Goal: Check status: Check status

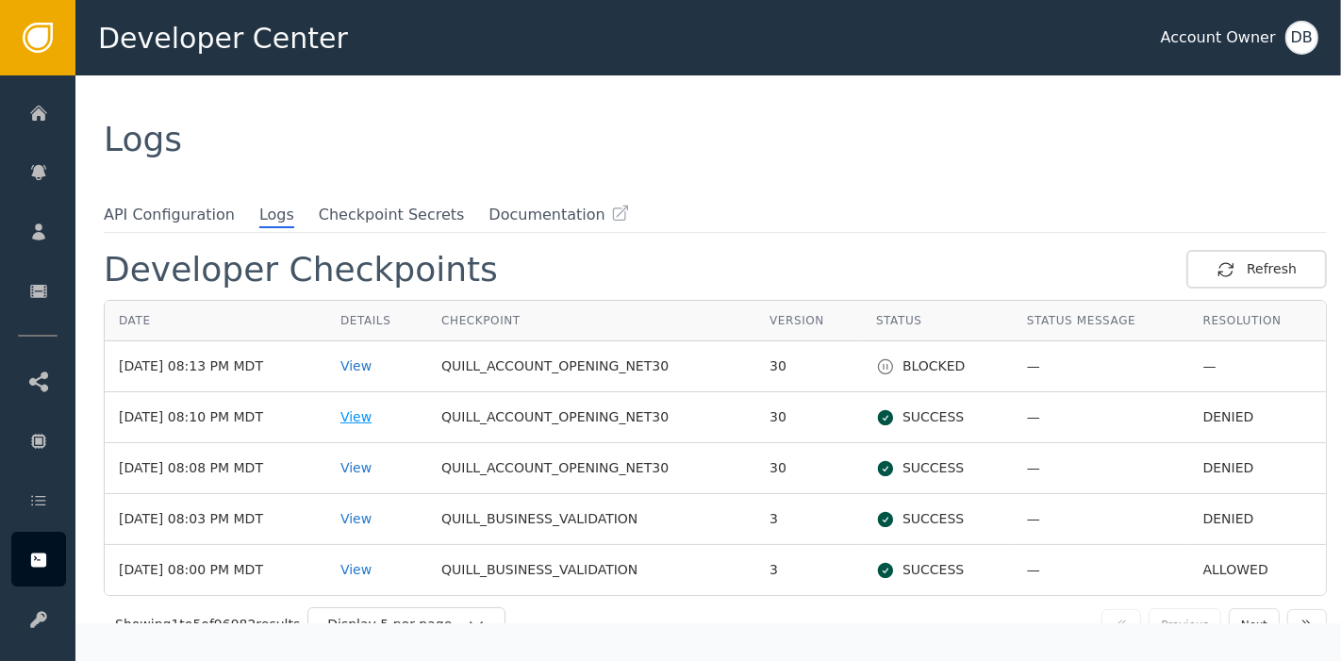
click at [381, 416] on div "View" at bounding box center [376, 417] width 73 height 20
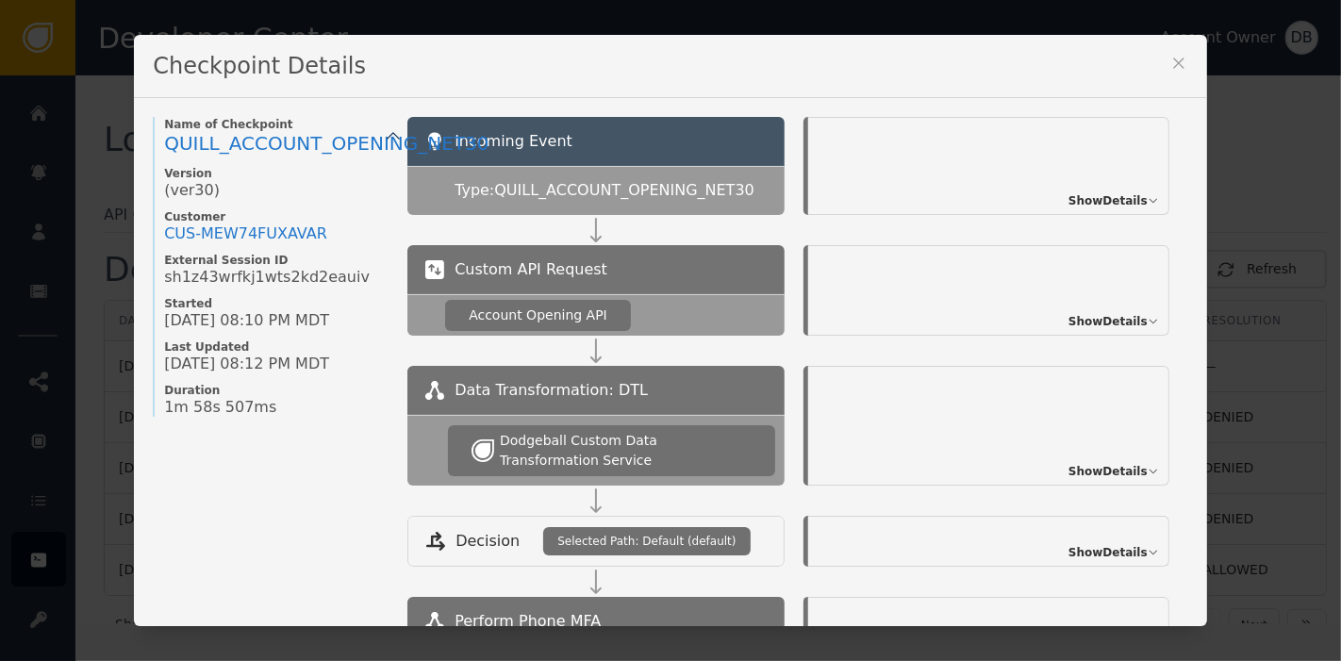
click at [1037, 319] on div "Show Details" at bounding box center [988, 290] width 361 height 91
click at [1059, 324] on div "Show Details" at bounding box center [988, 290] width 361 height 91
click at [1096, 324] on span "Show Details" at bounding box center [1108, 321] width 79 height 17
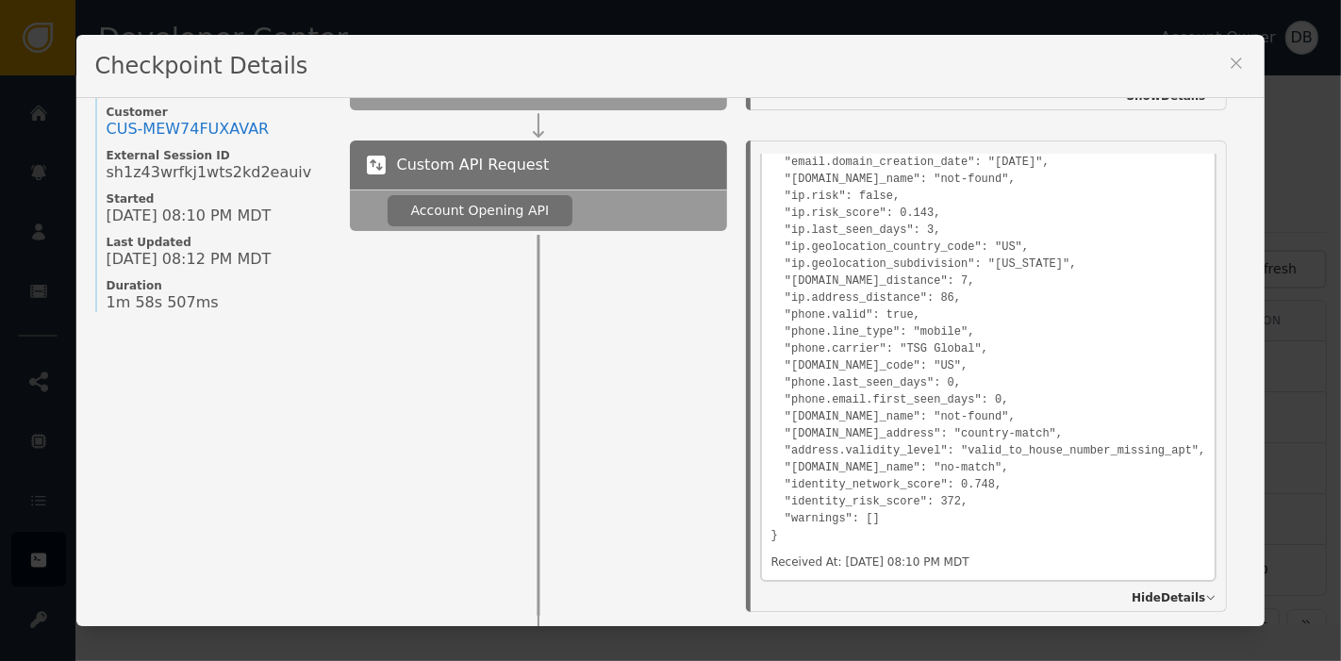
scroll to position [611, 0]
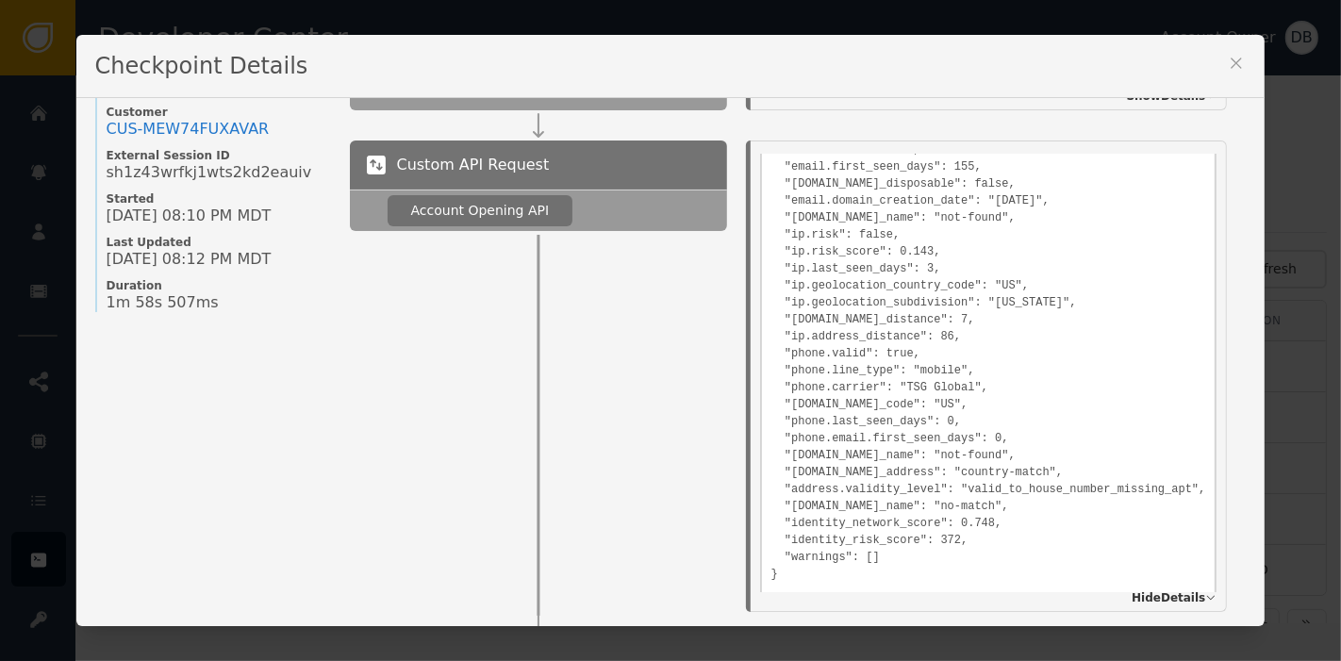
drag, startPoint x: 1226, startPoint y: 62, endPoint x: 1019, endPoint y: 218, distance: 259.4
click at [1232, 63] on icon at bounding box center [1237, 63] width 10 height 10
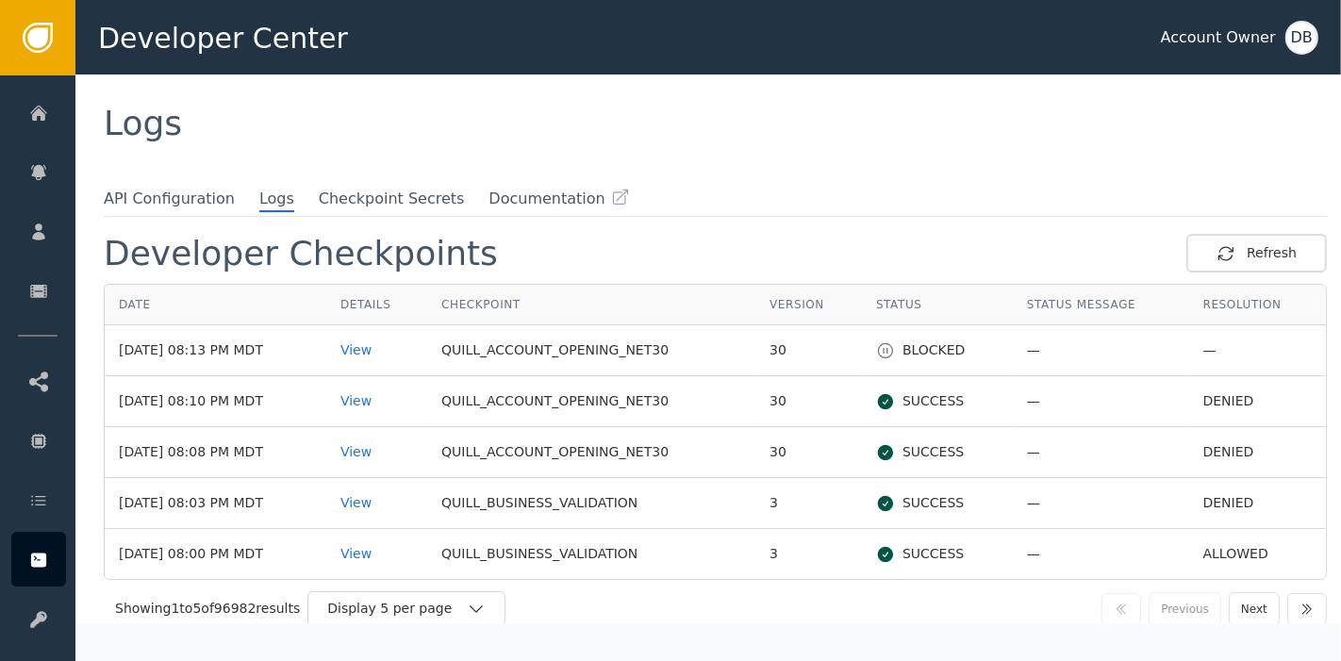
scroll to position [26, 0]
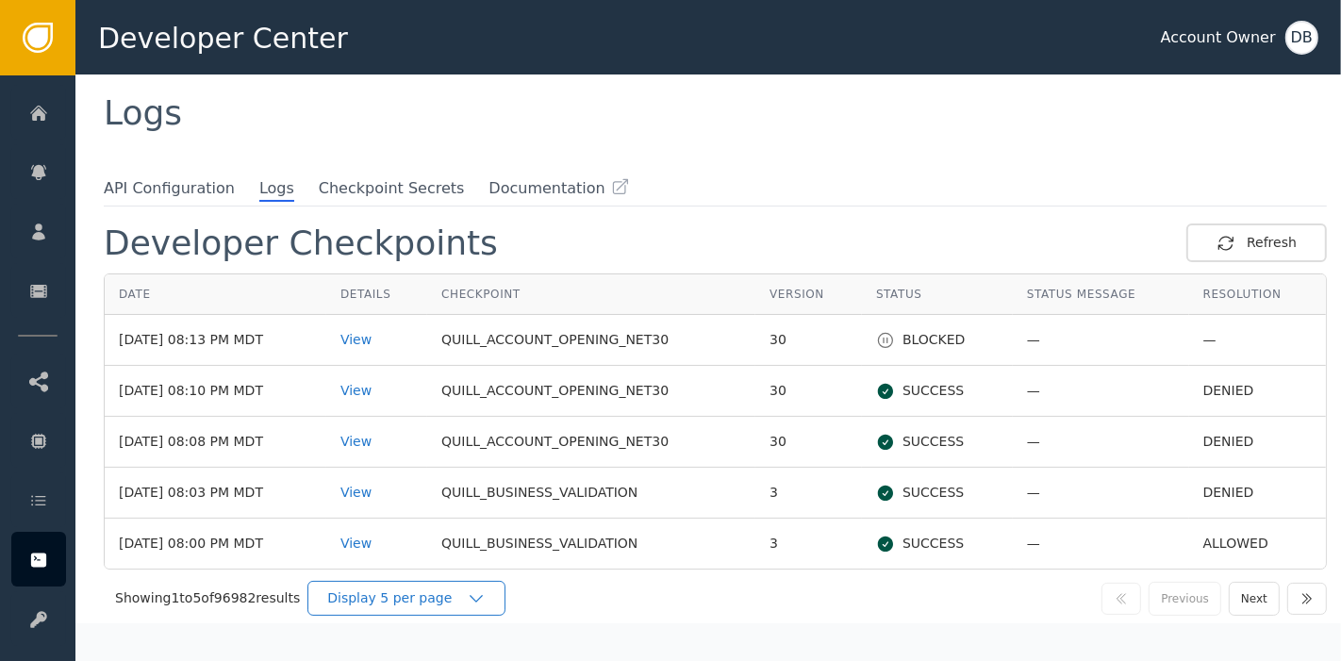
click at [445, 600] on div "Display 5 per page" at bounding box center [397, 599] width 140 height 20
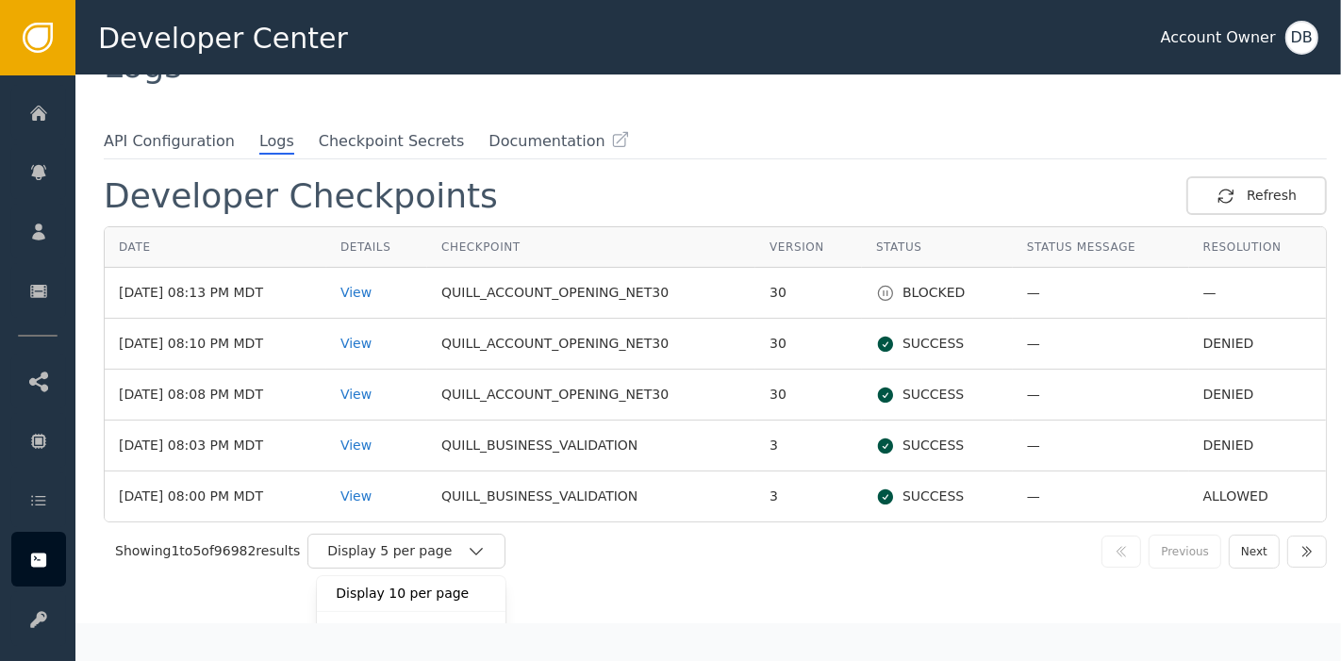
scroll to position [92, 0]
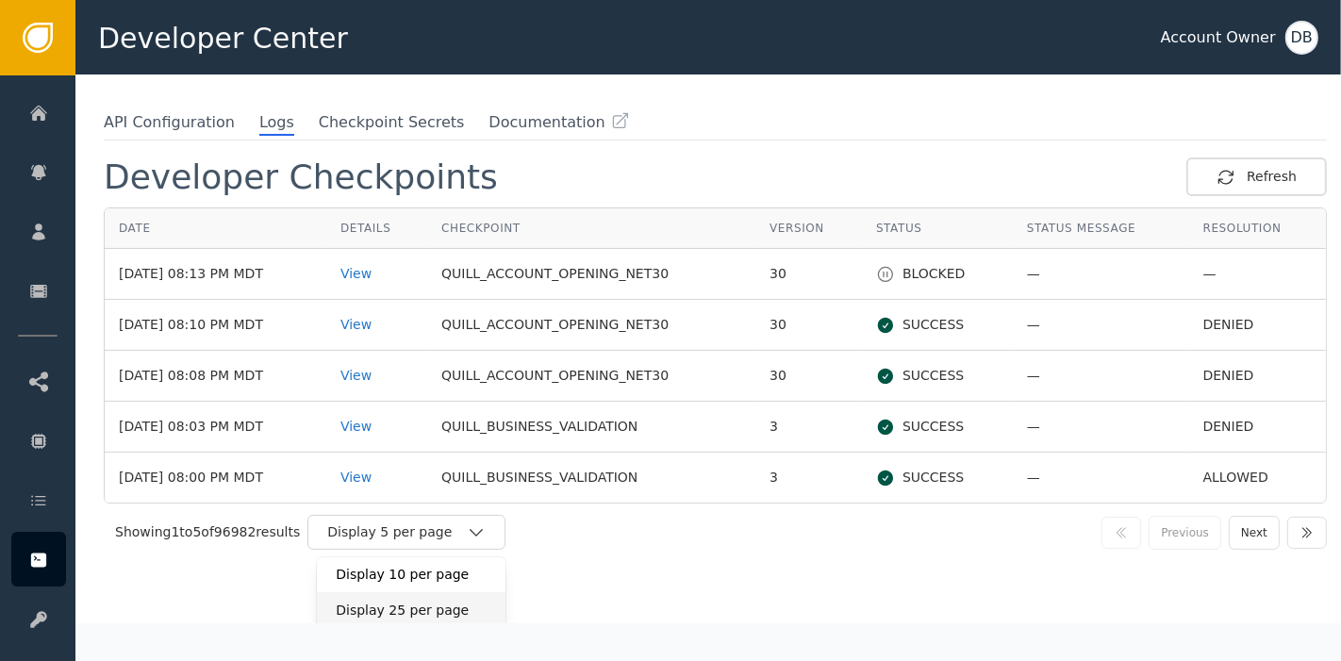
click at [466, 603] on div "Display 25 per page" at bounding box center [411, 611] width 151 height 20
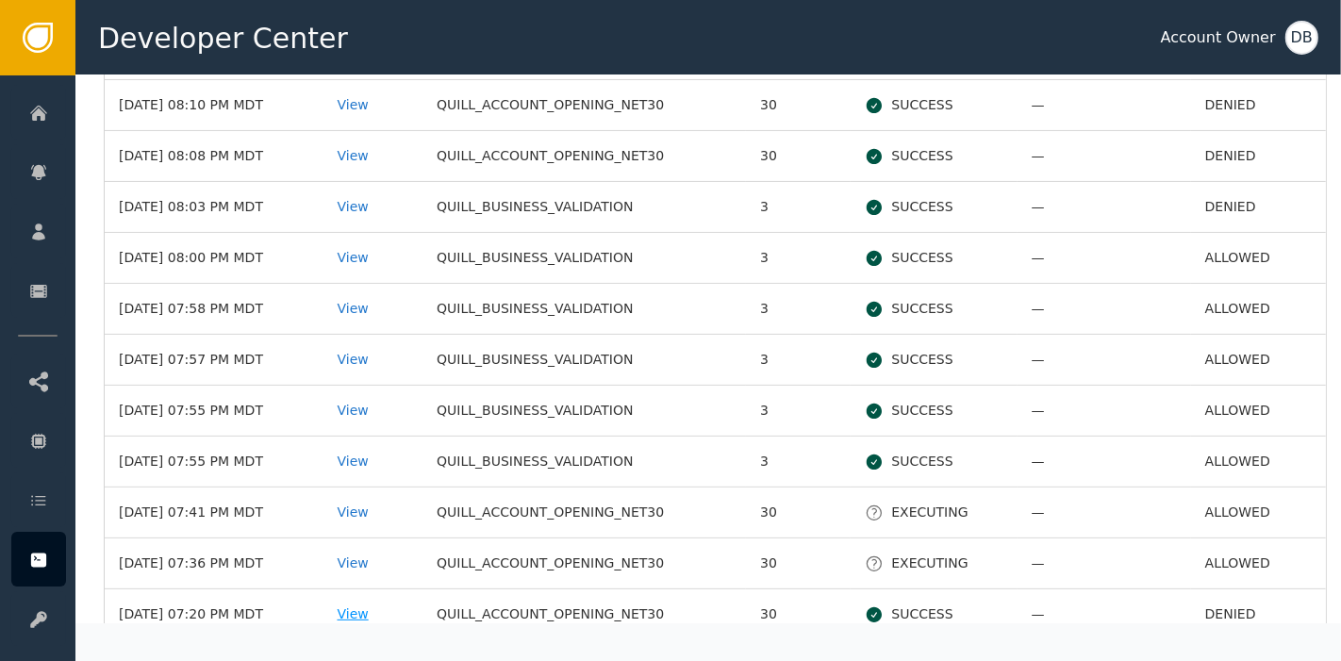
scroll to position [209, 0]
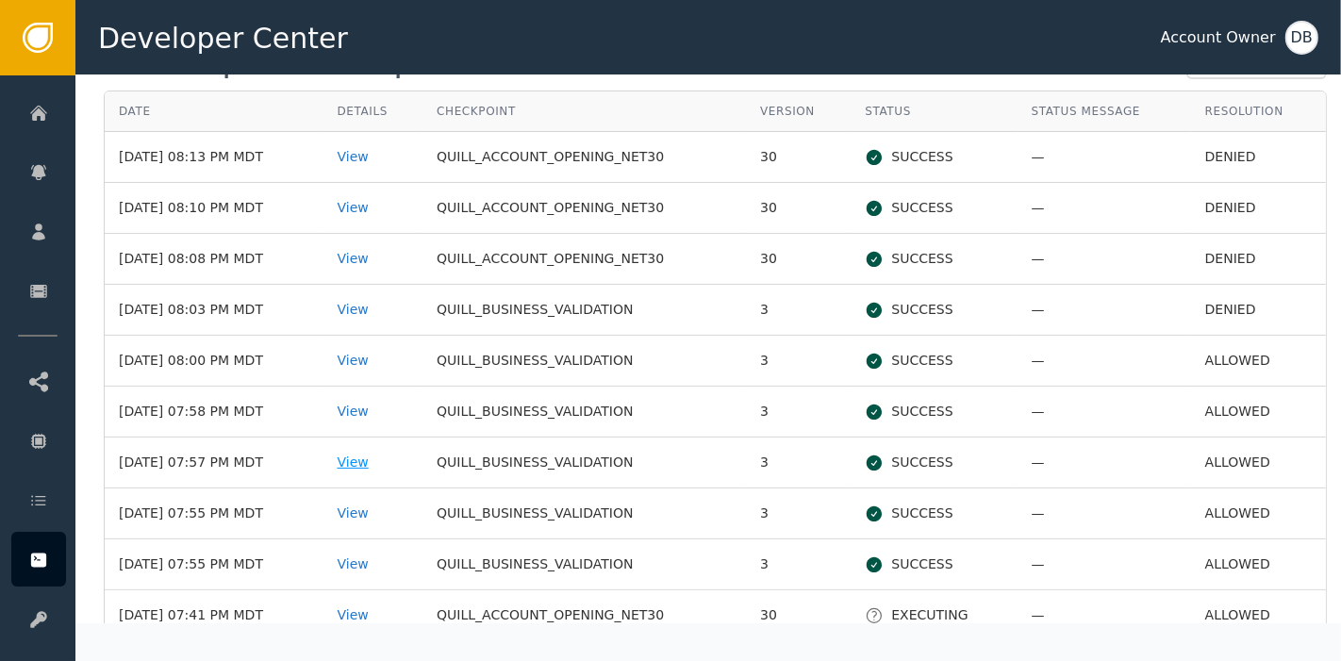
click at [385, 456] on div "View" at bounding box center [374, 463] width 72 height 20
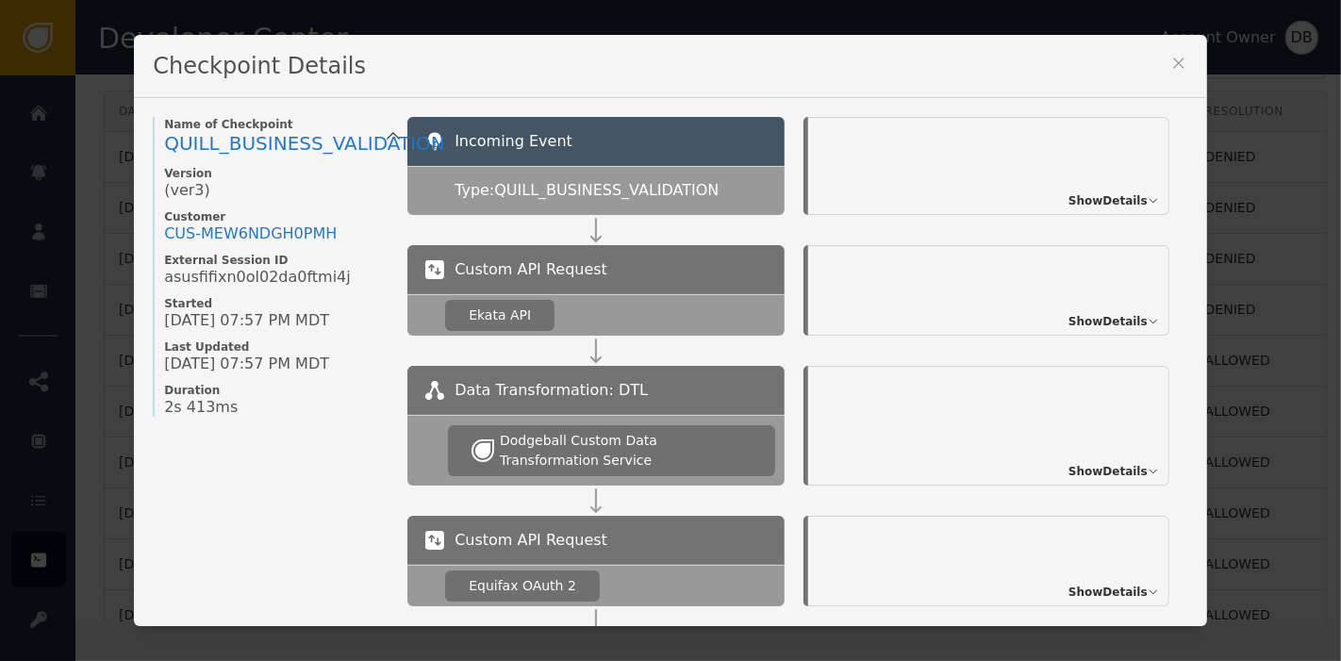
click at [1091, 326] on span "Show Details" at bounding box center [1108, 321] width 79 height 17
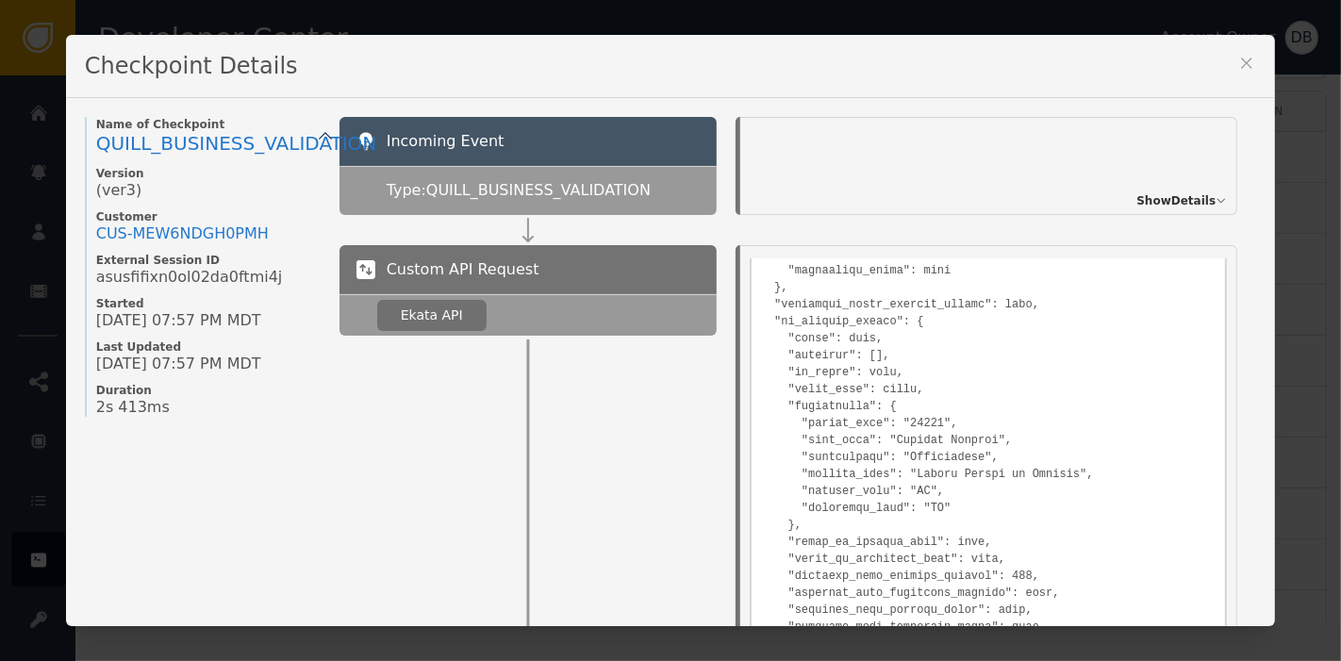
scroll to position [1633, 0]
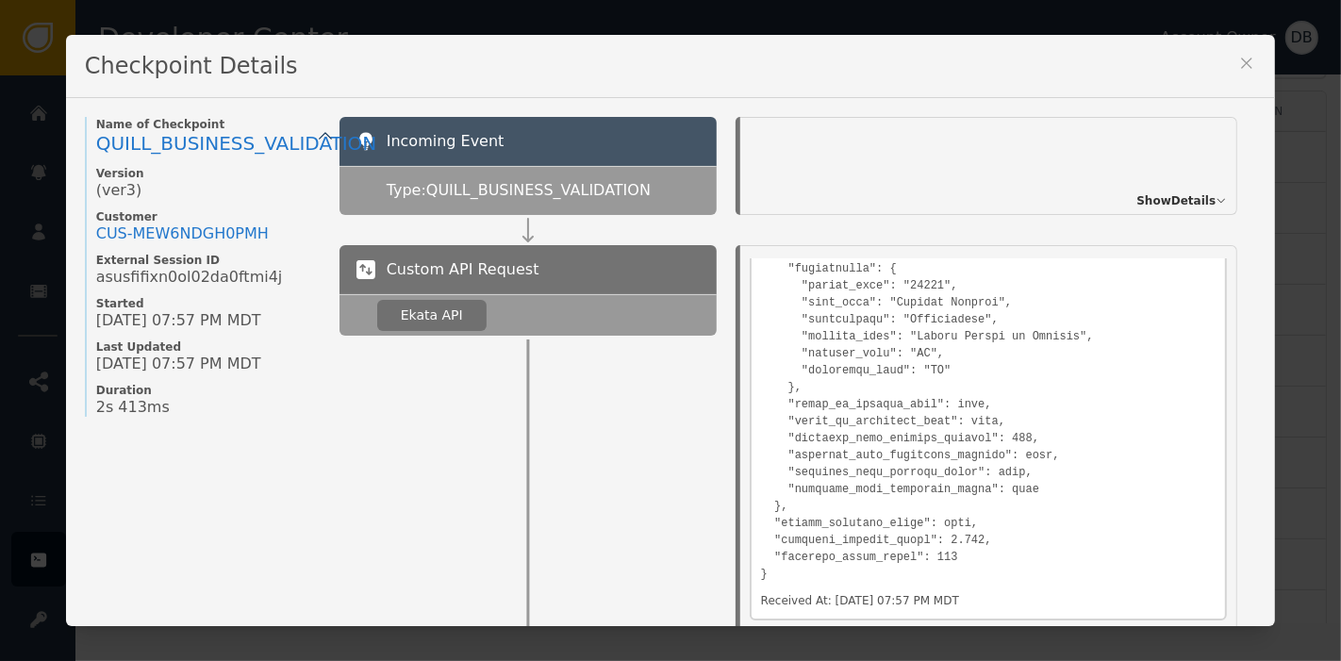
click at [1186, 72] on div "Checkpoint Details" at bounding box center [670, 66] width 1209 height 63
click at [1187, 64] on div "Checkpoint Details" at bounding box center [670, 66] width 1209 height 63
click at [1237, 60] on icon at bounding box center [1246, 63] width 19 height 19
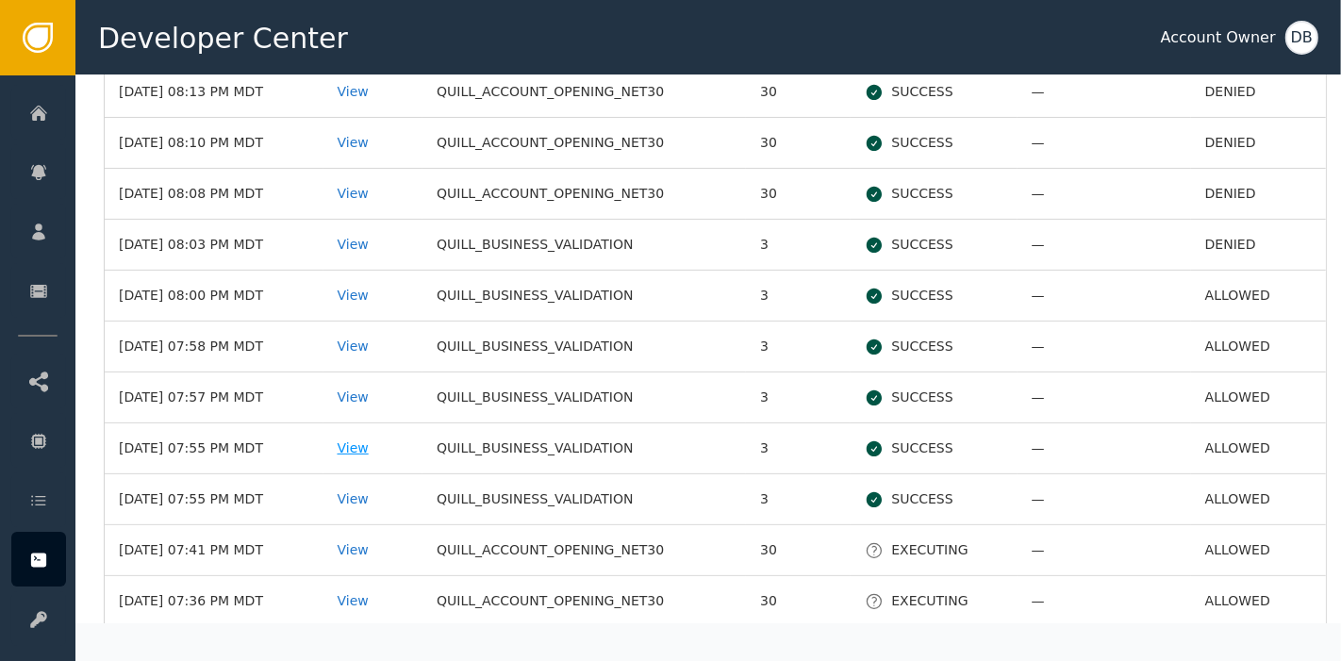
scroll to position [314, 0]
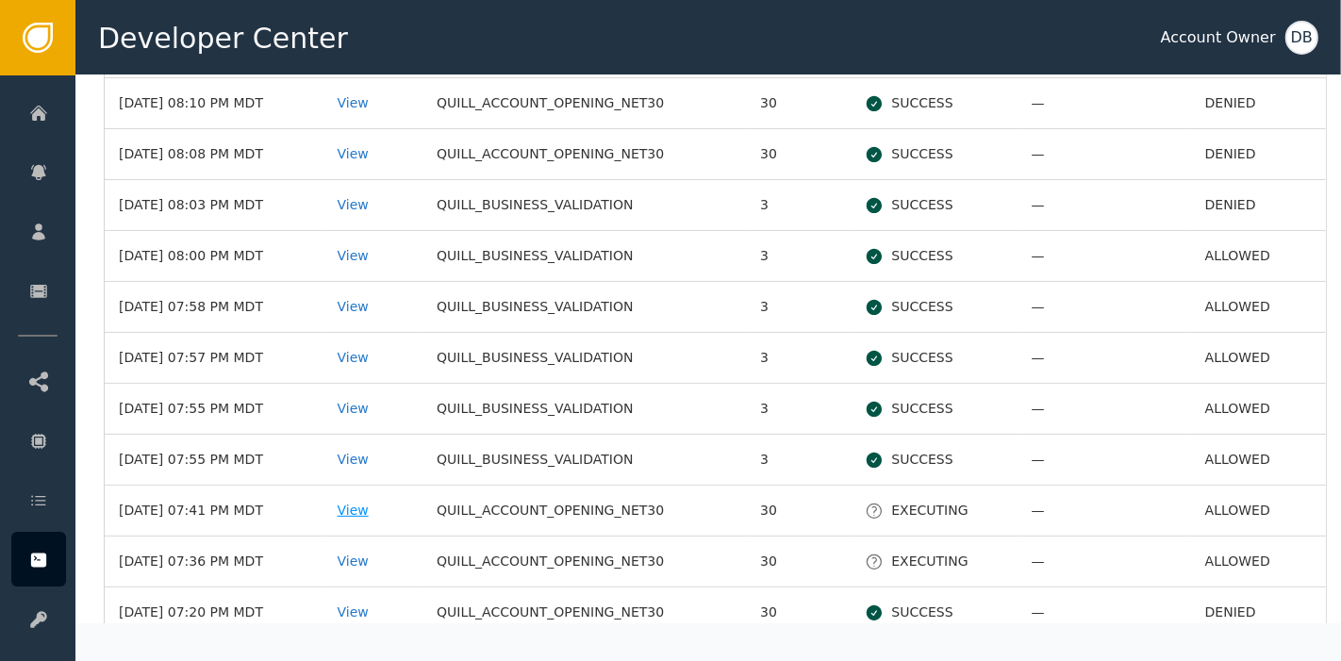
click at [386, 510] on div "View" at bounding box center [374, 511] width 72 height 20
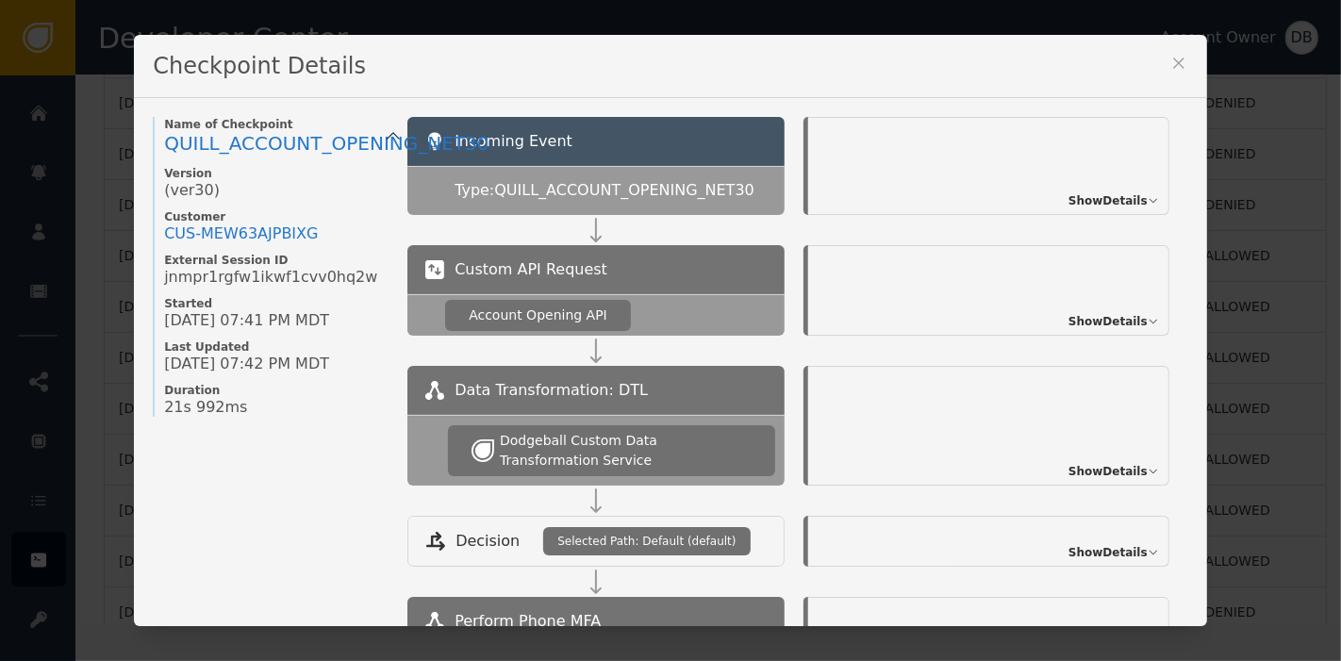
click at [1094, 192] on span "Show Details" at bounding box center [1108, 200] width 79 height 17
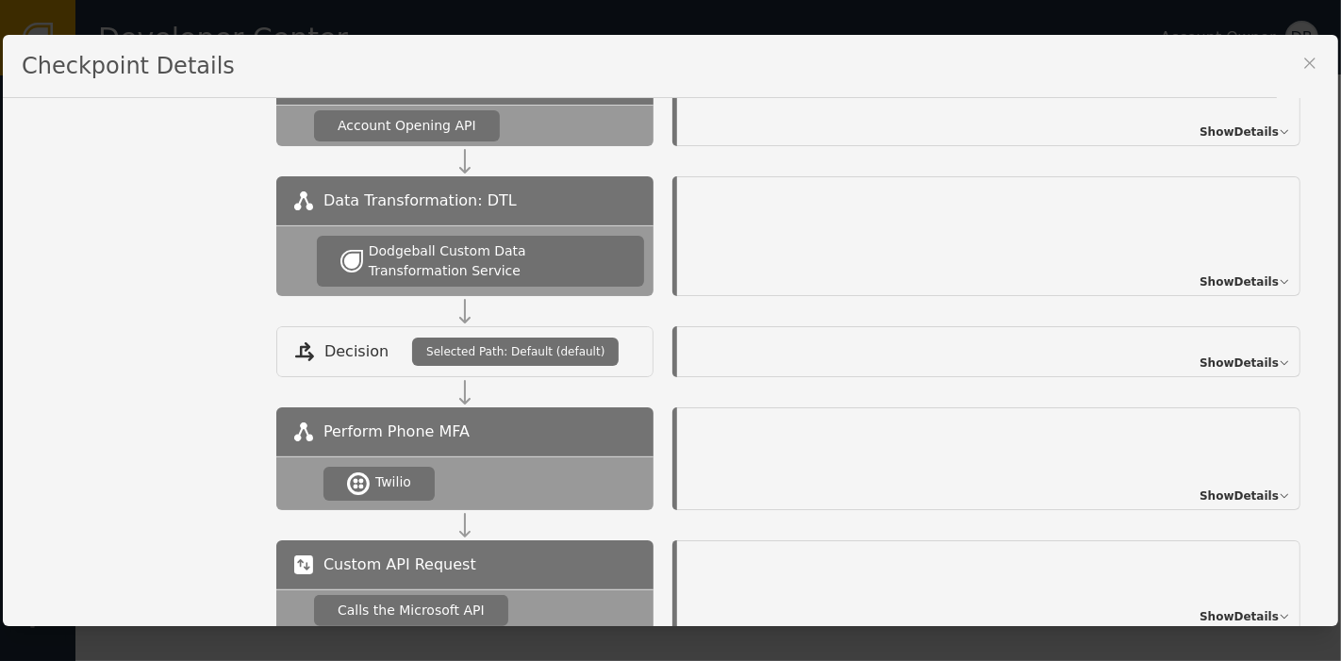
scroll to position [523, 0]
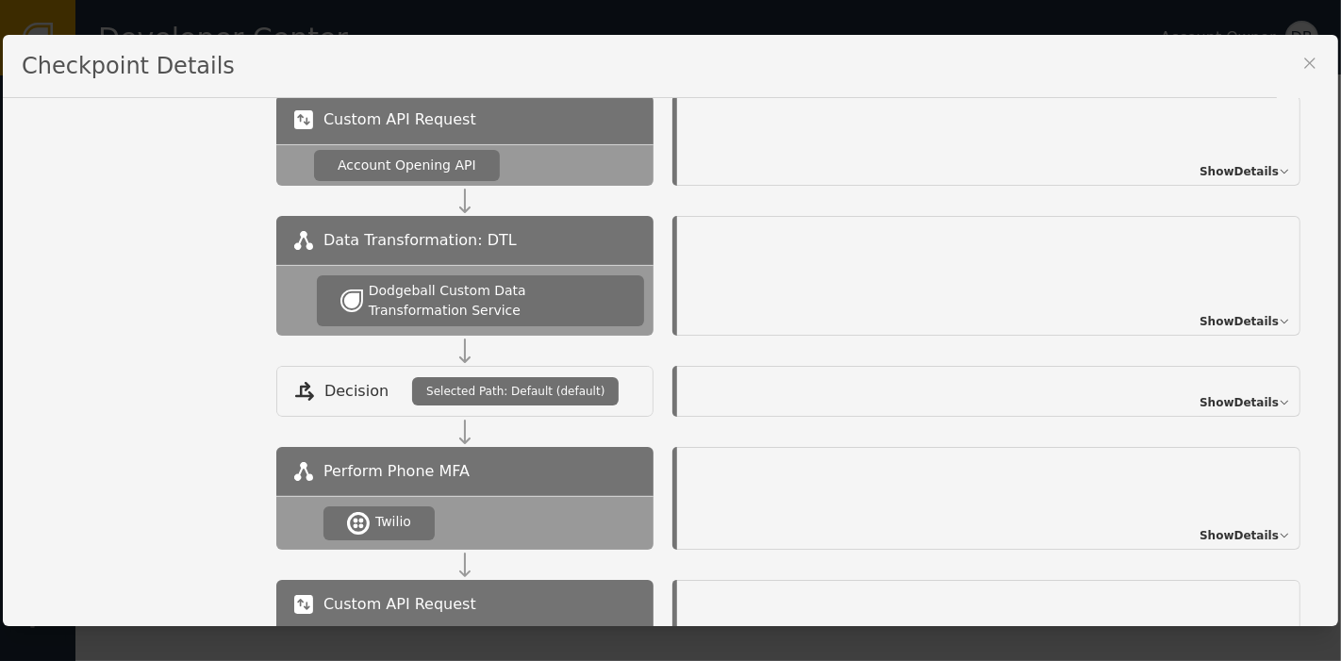
click at [1232, 175] on div "Show Details" at bounding box center [988, 140] width 623 height 91
click at [1236, 163] on span "Show Details" at bounding box center [1239, 171] width 79 height 17
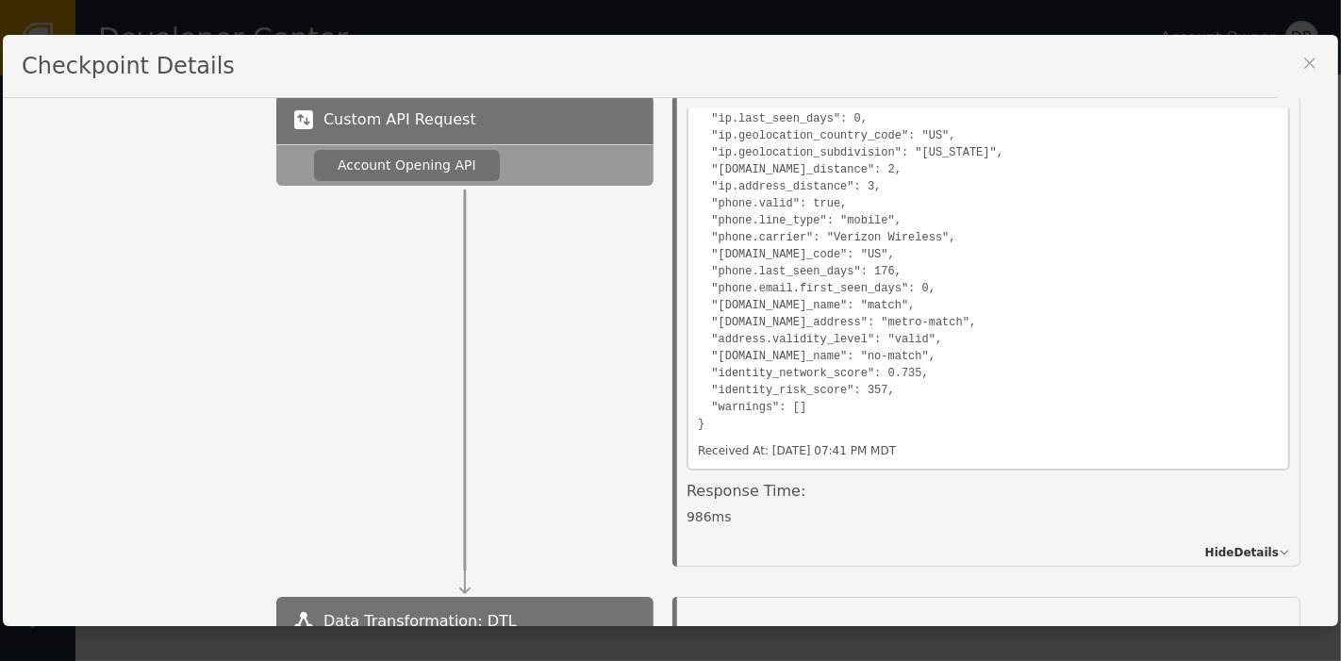
scroll to position [611, 0]
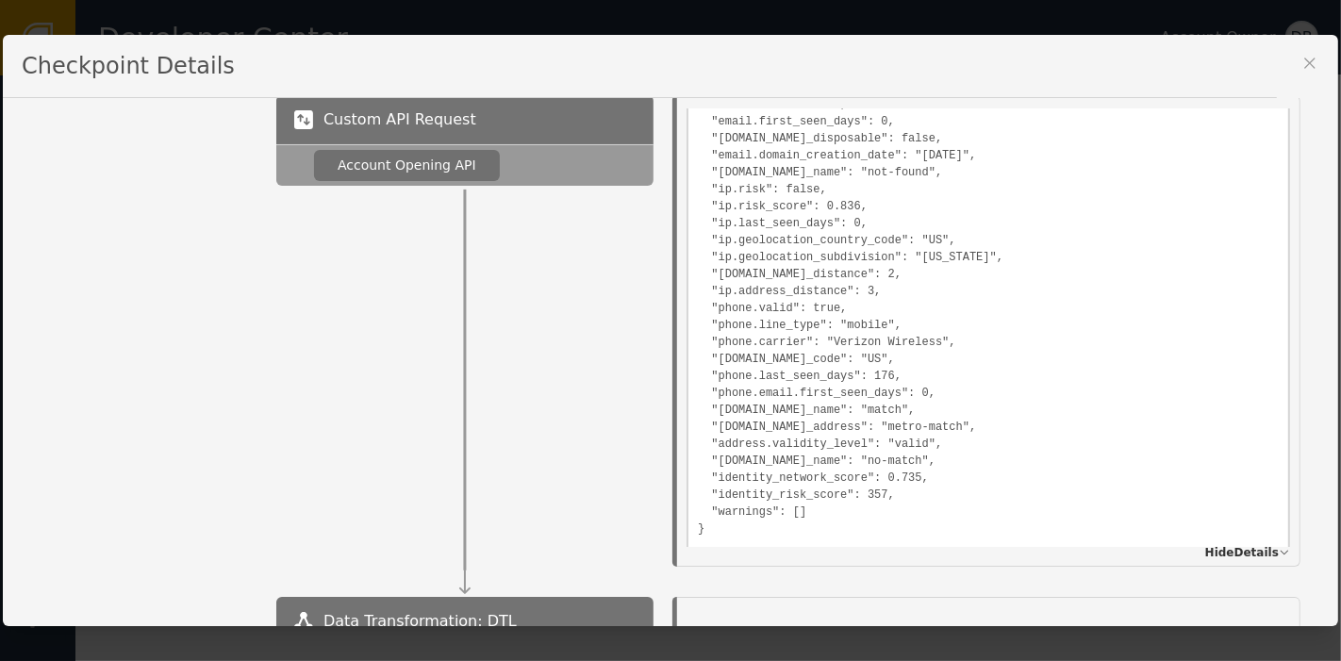
click at [1318, 60] on icon at bounding box center [1310, 63] width 19 height 19
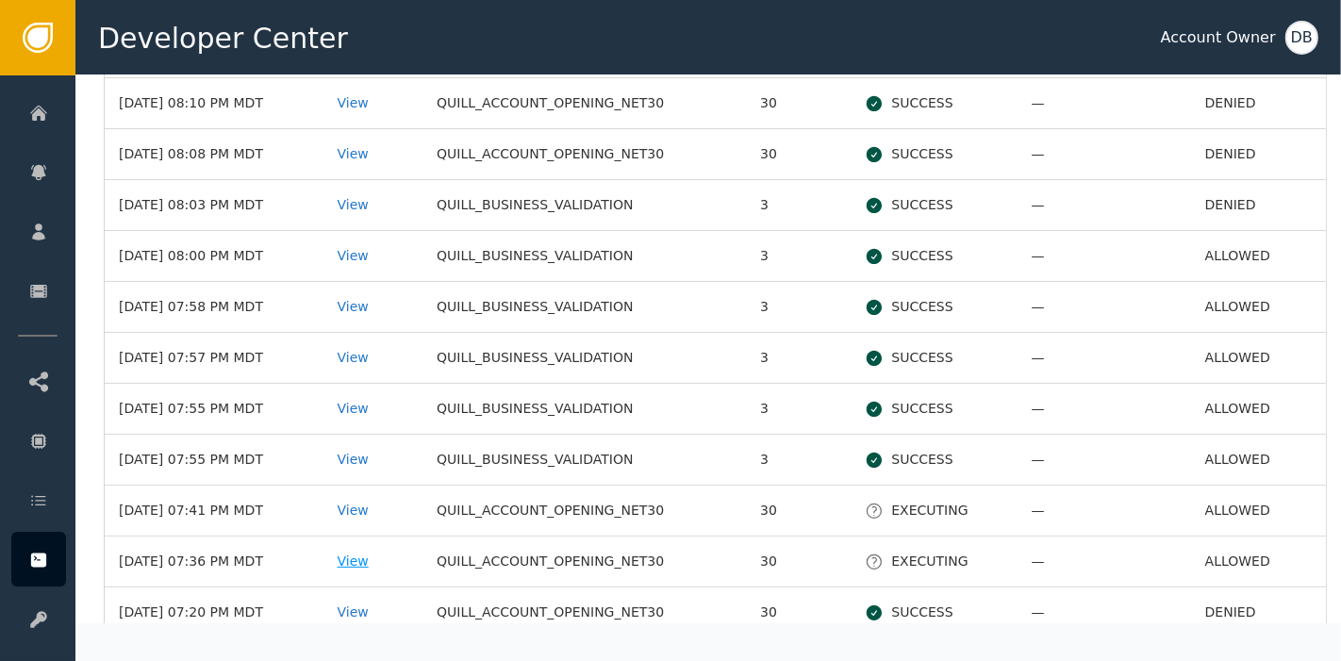
click at [388, 556] on div "View" at bounding box center [374, 562] width 72 height 20
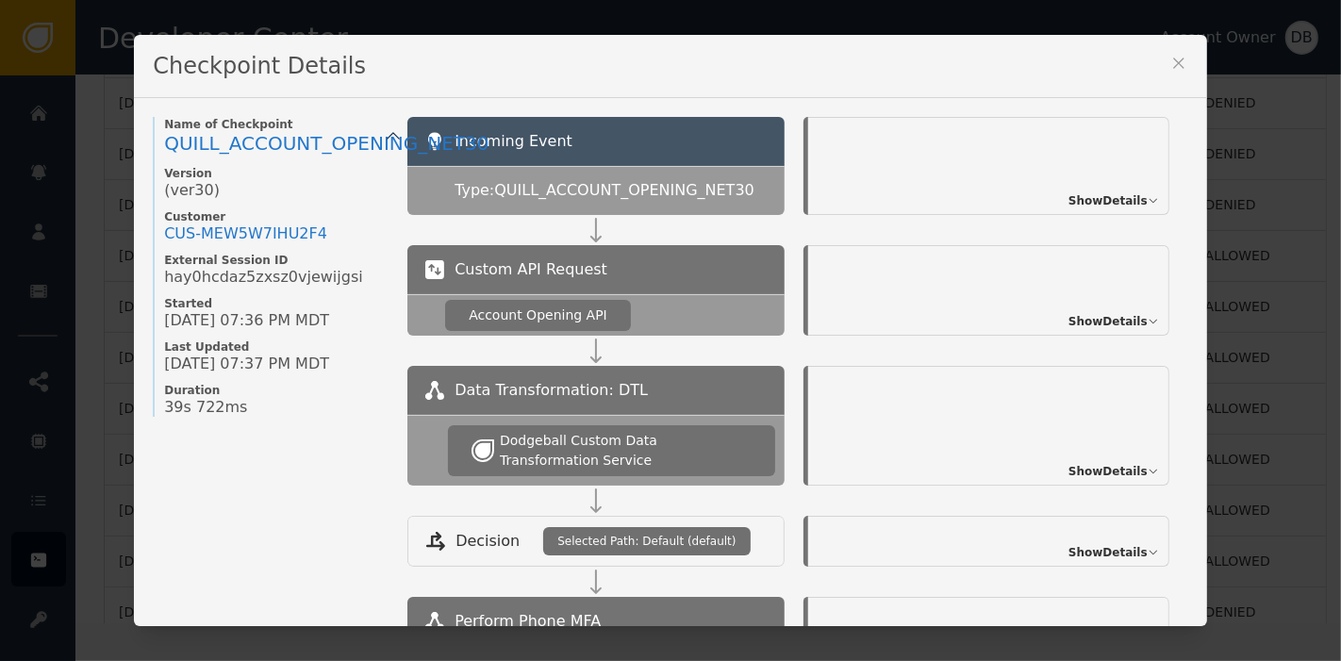
click at [1121, 275] on div "Show Details" at bounding box center [988, 290] width 361 height 91
click at [1117, 318] on span "Show Details" at bounding box center [1108, 321] width 79 height 17
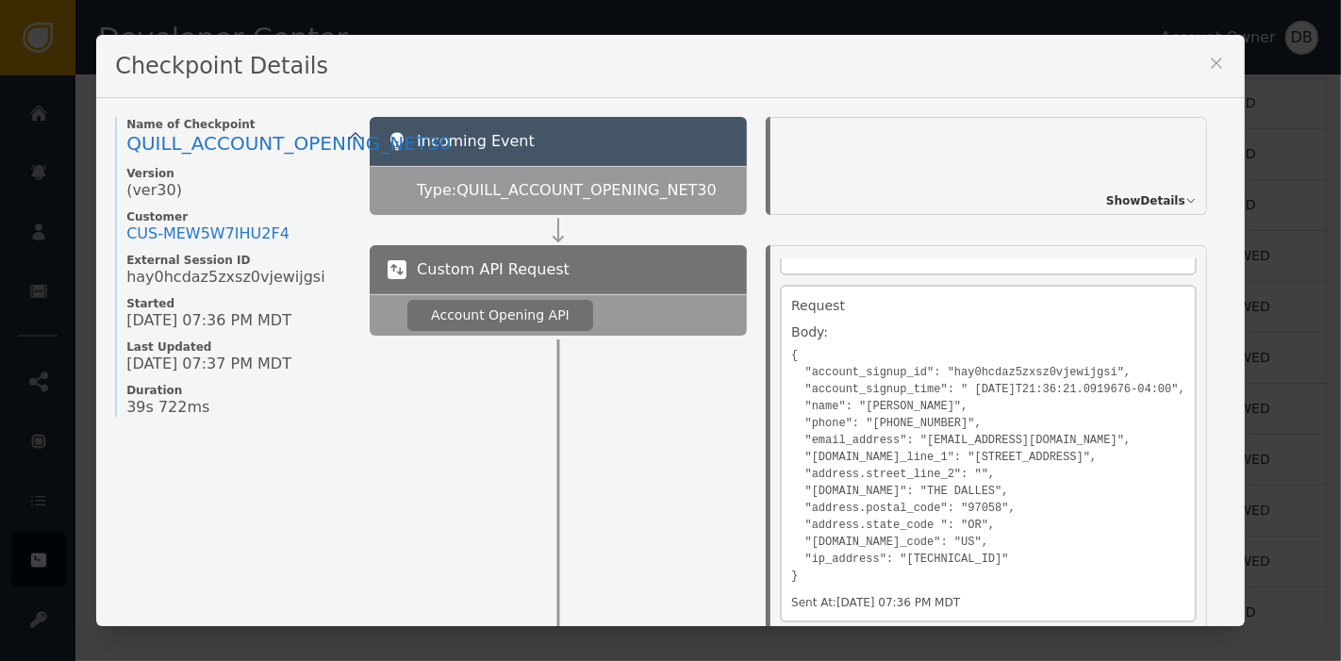
scroll to position [716, 0]
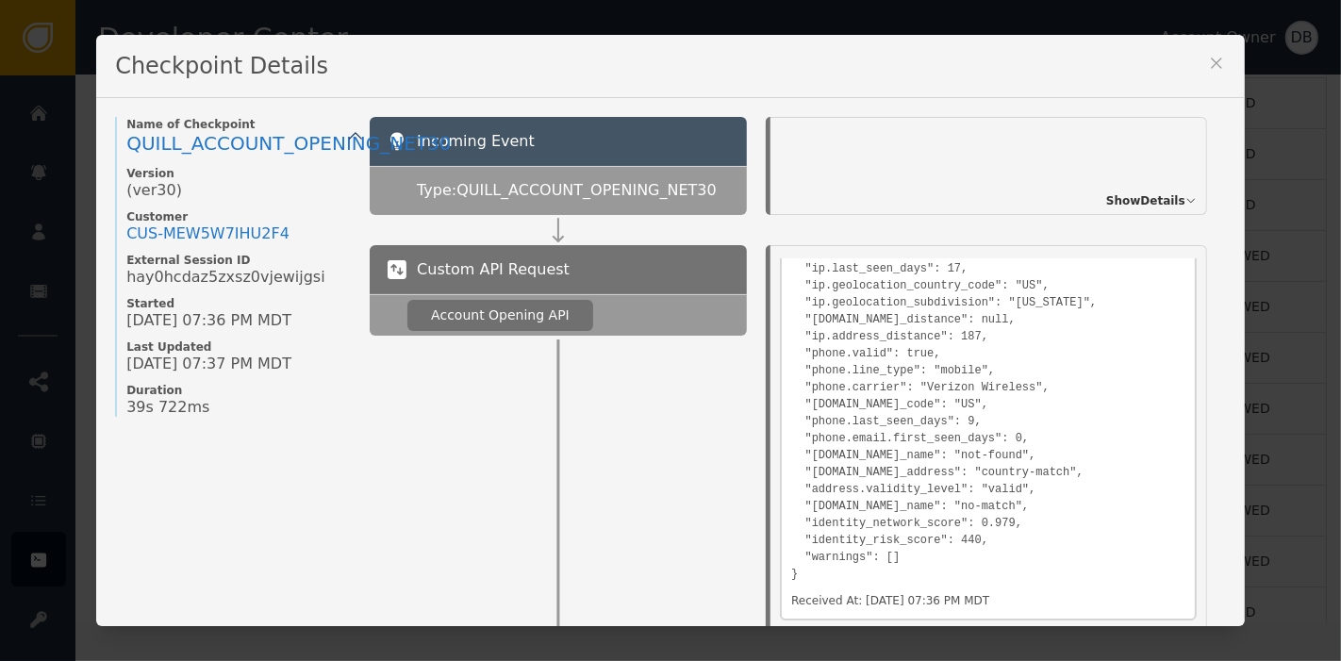
click at [1221, 66] on icon at bounding box center [1216, 63] width 10 height 10
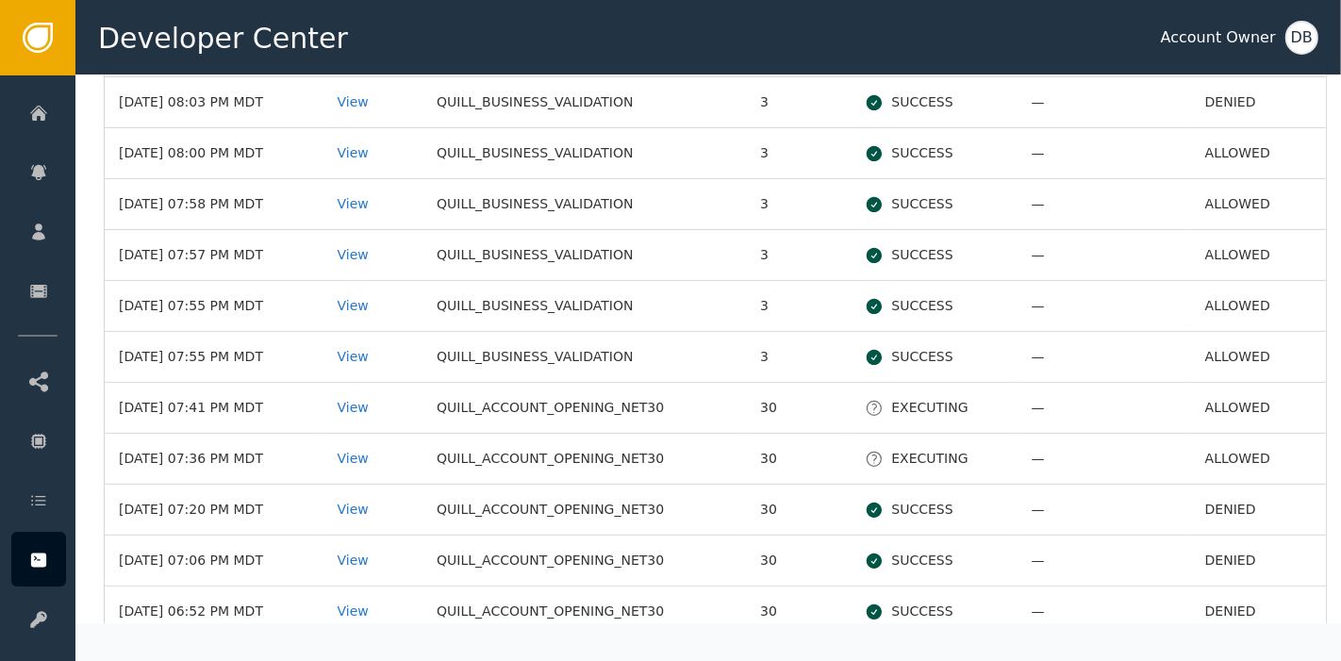
scroll to position [419, 0]
click at [373, 500] on div "View" at bounding box center [374, 508] width 72 height 20
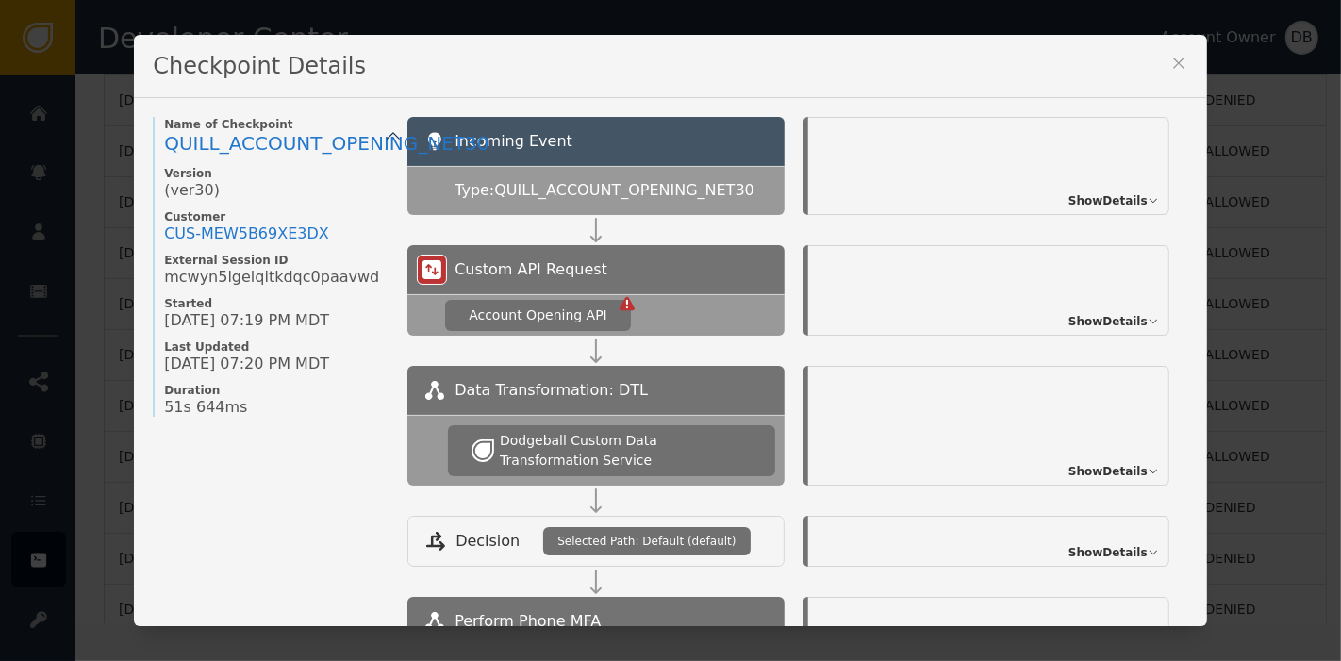
click at [1169, 56] on icon at bounding box center [1178, 63] width 19 height 19
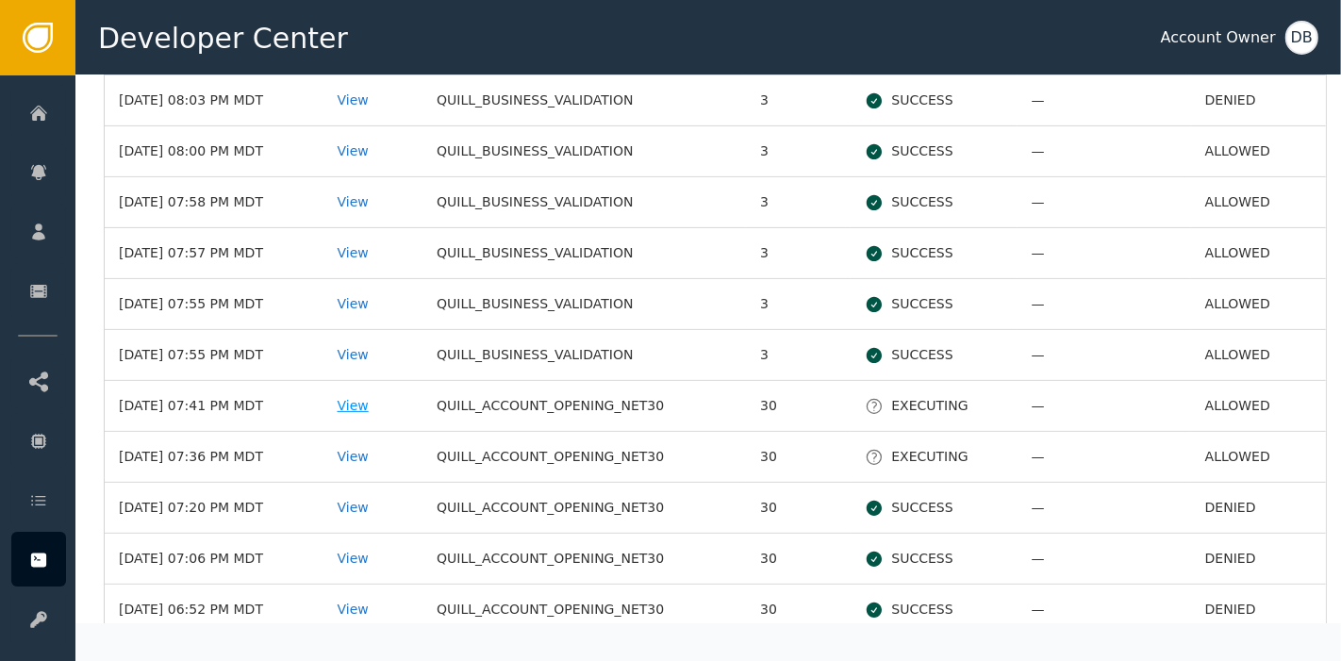
click at [390, 398] on div "View" at bounding box center [374, 406] width 72 height 20
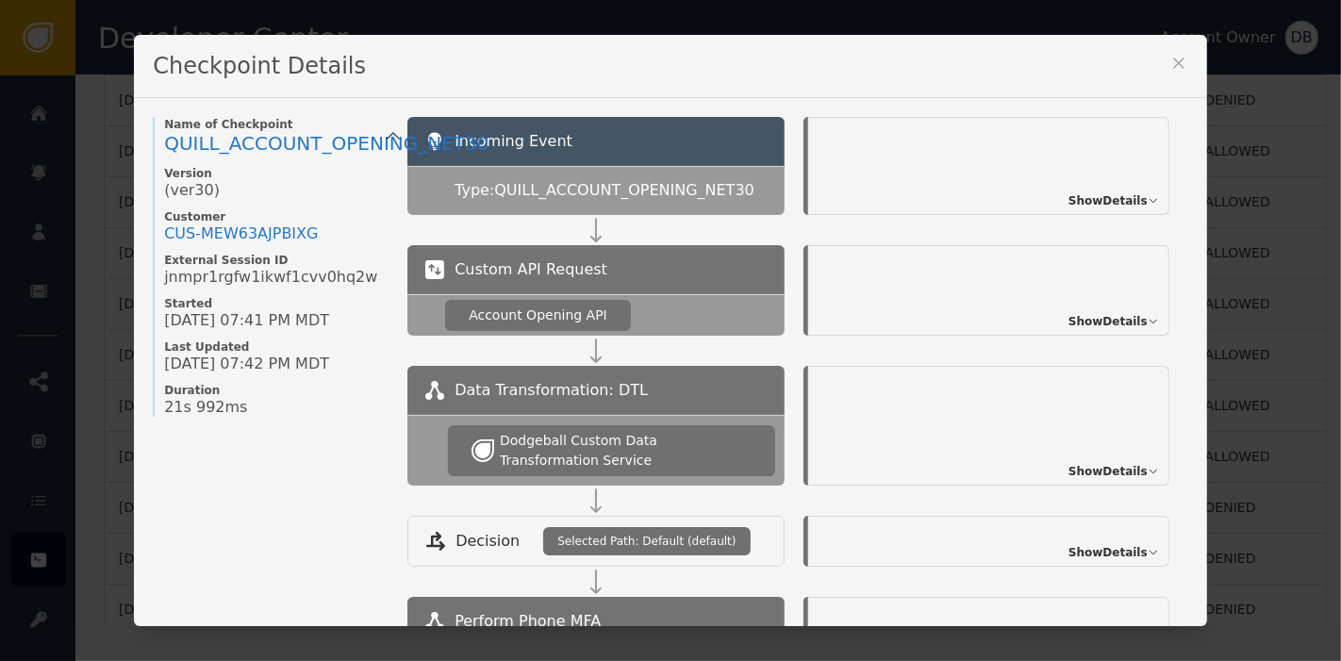
click at [1080, 326] on span "Show Details" at bounding box center [1108, 321] width 79 height 17
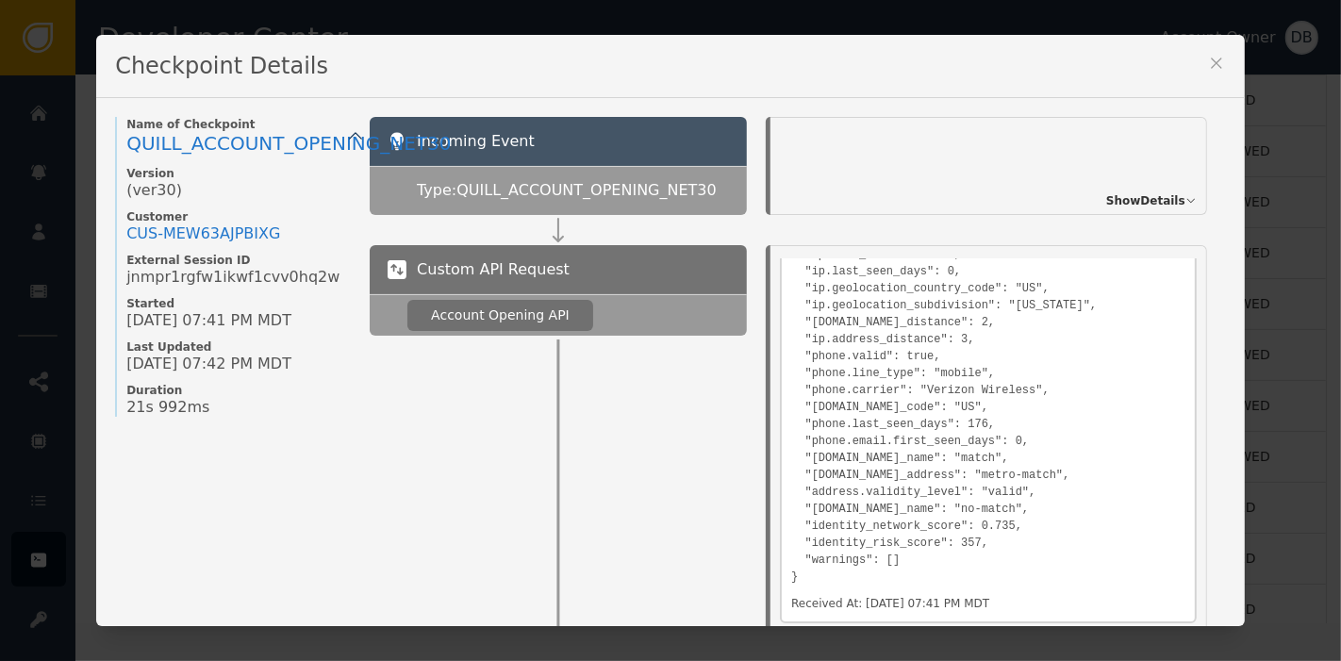
scroll to position [716, 0]
click at [1214, 67] on icon at bounding box center [1216, 63] width 19 height 19
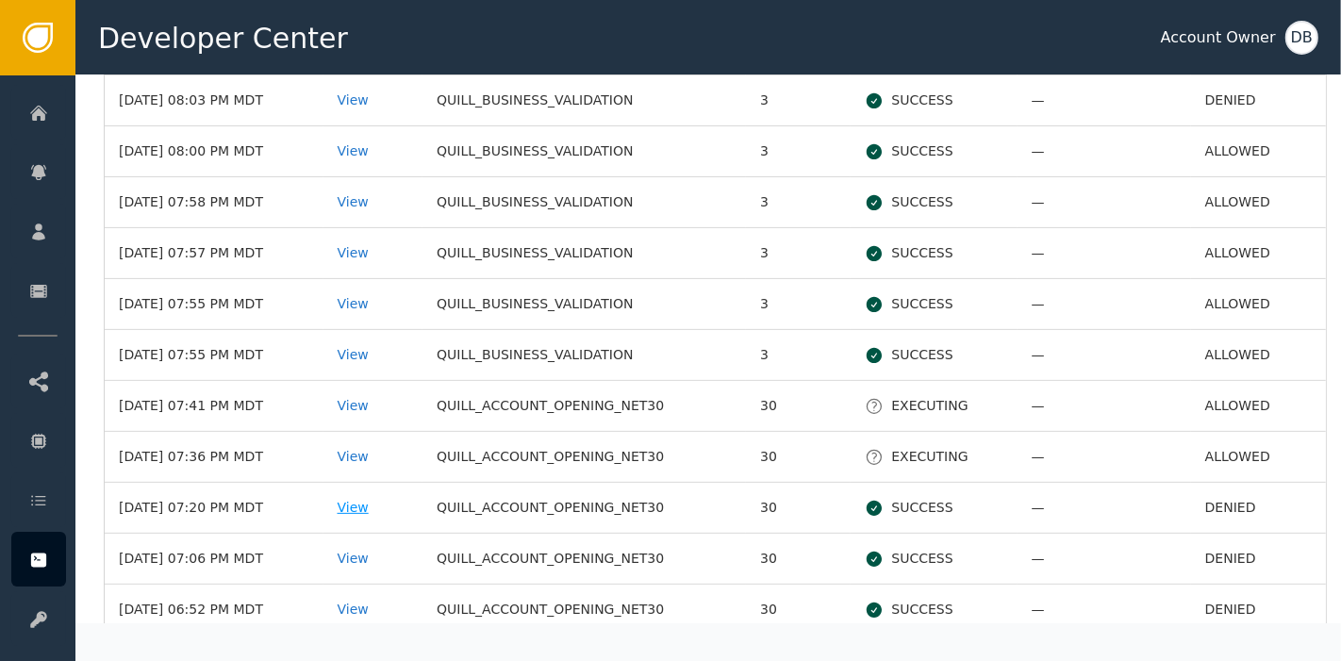
click at [389, 500] on div "View" at bounding box center [374, 508] width 72 height 20
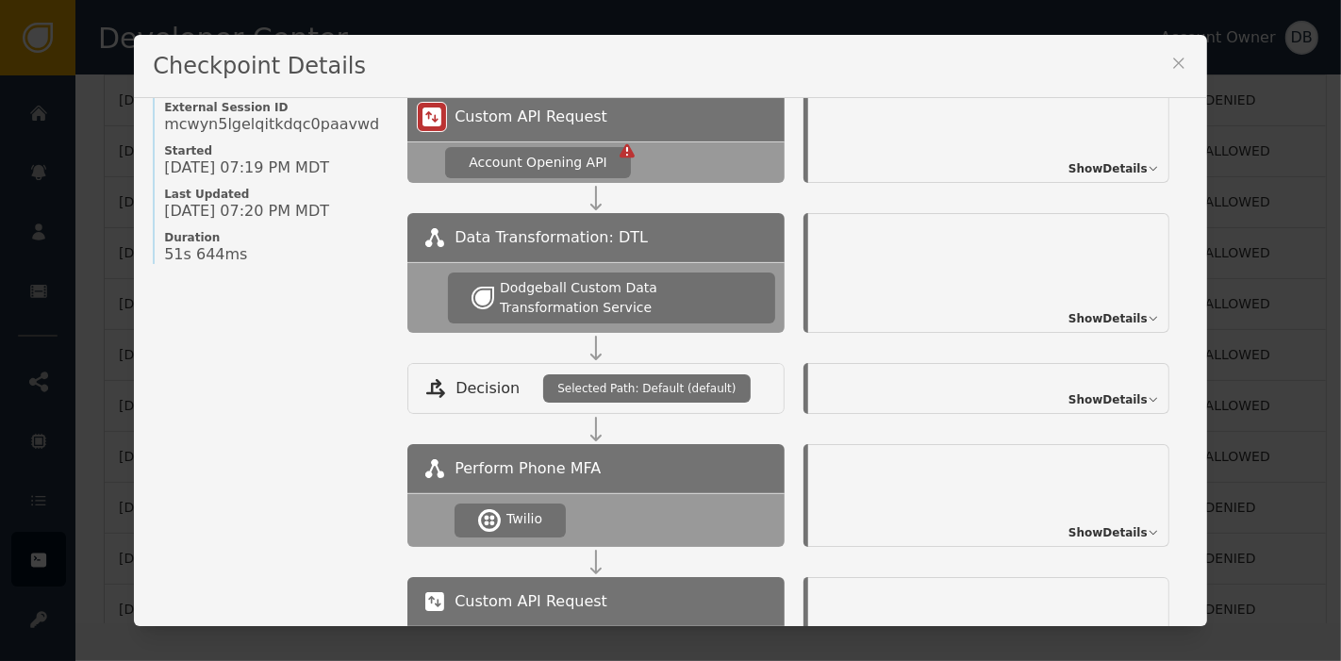
scroll to position [105, 0]
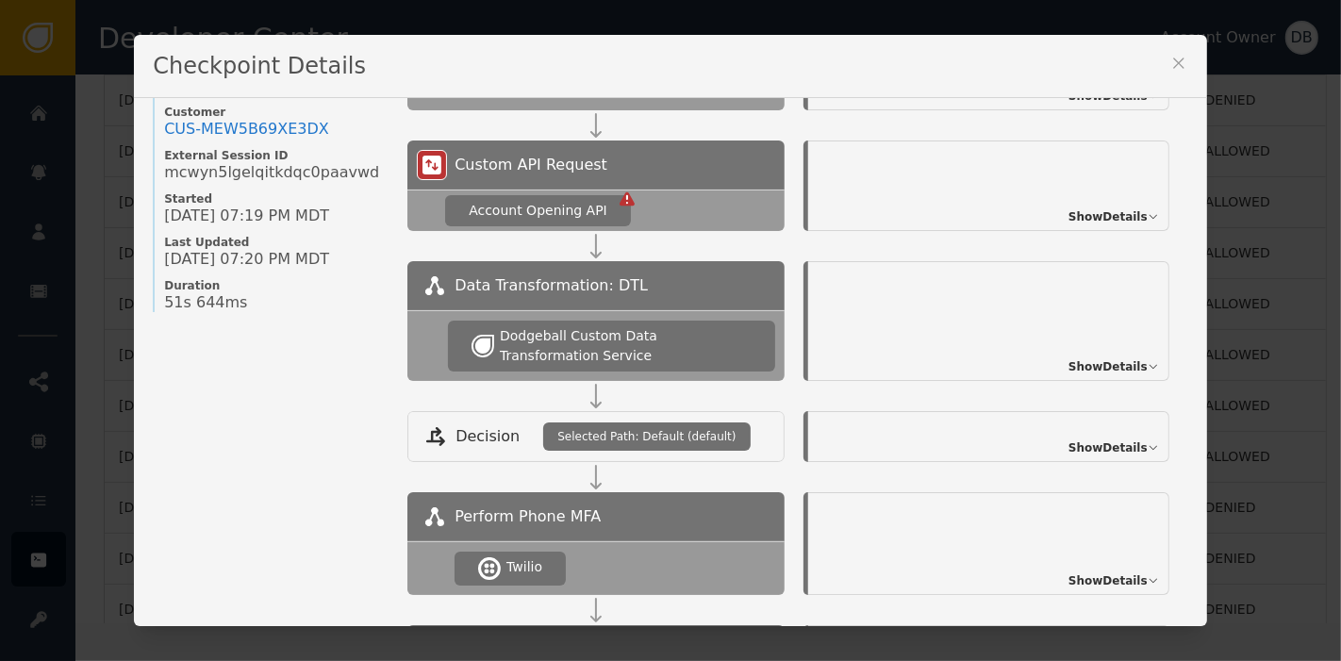
click at [1103, 374] on div "Show Details" at bounding box center [988, 321] width 361 height 120
click at [1104, 366] on span "Show Details" at bounding box center [1108, 366] width 79 height 17
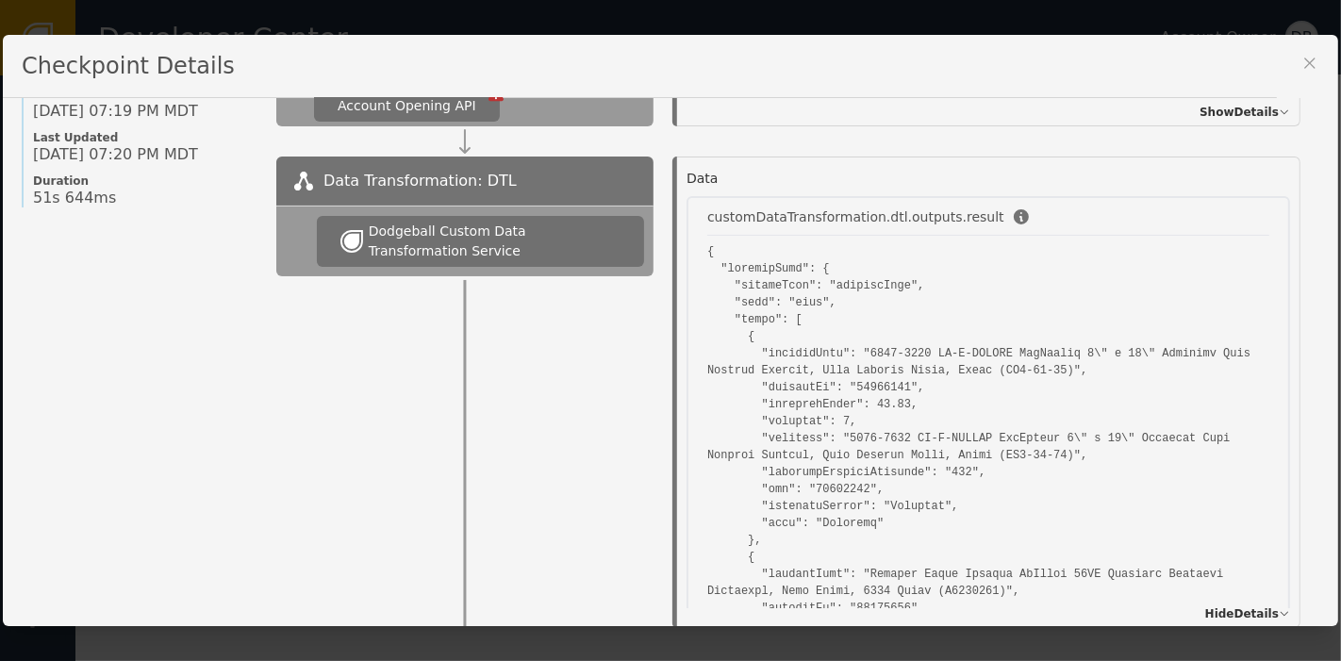
scroll to position [0, 0]
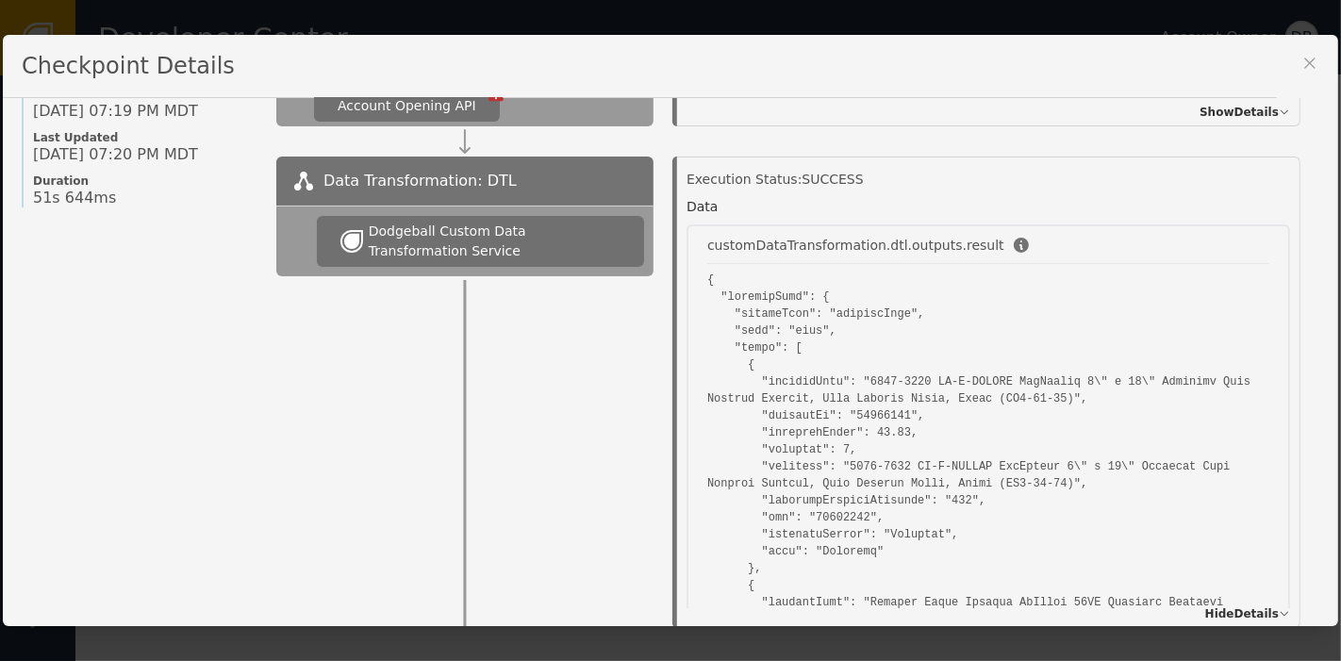
drag, startPoint x: 1297, startPoint y: 66, endPoint x: 1247, endPoint y: 102, distance: 61.5
click at [1301, 66] on icon at bounding box center [1310, 63] width 19 height 19
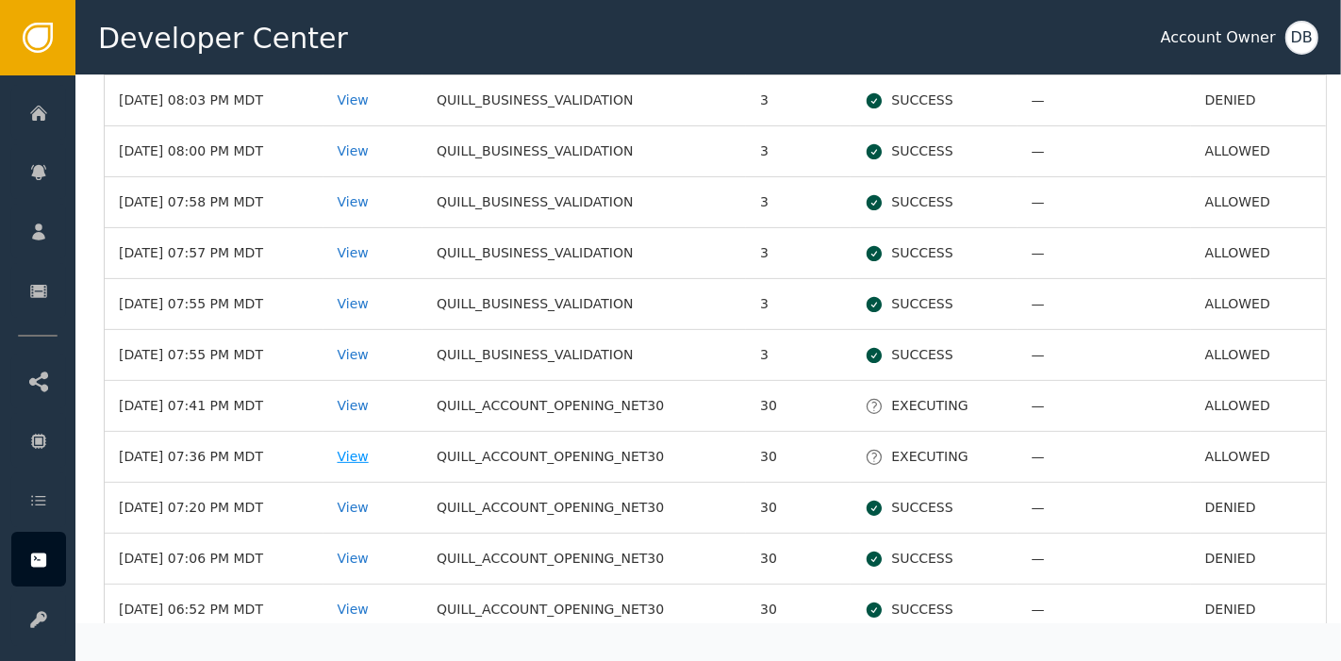
click at [393, 454] on div "View" at bounding box center [374, 457] width 72 height 20
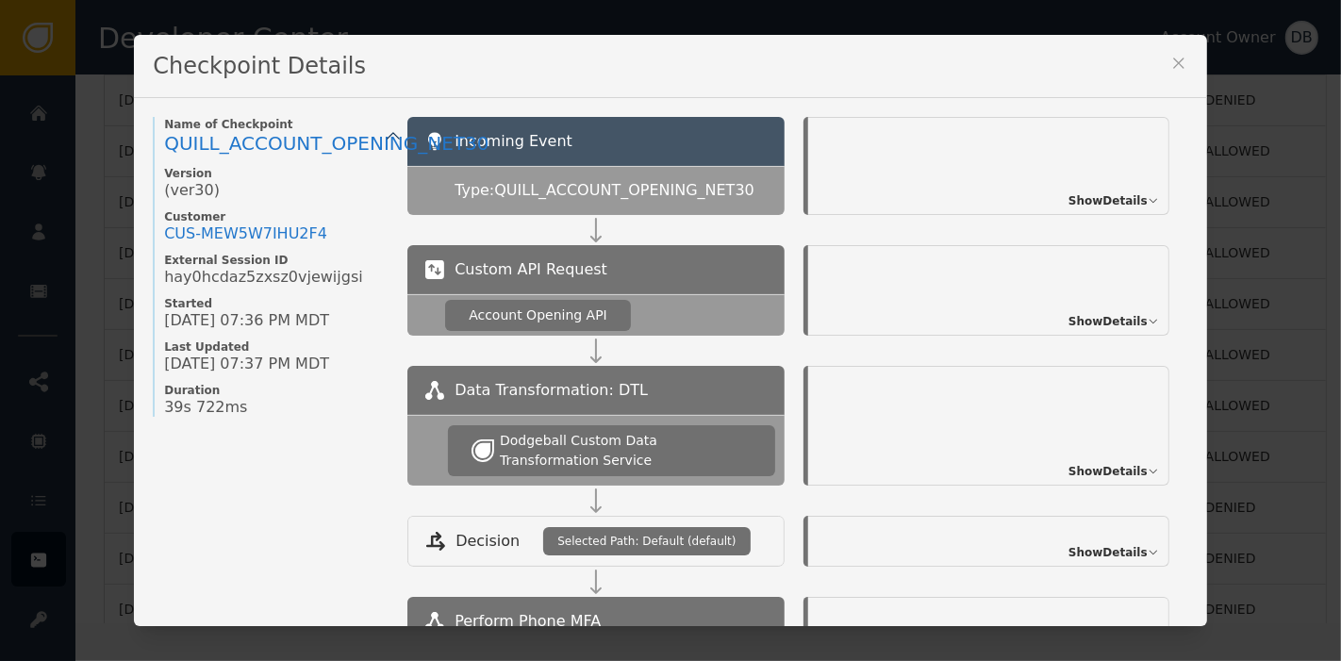
scroll to position [105, 0]
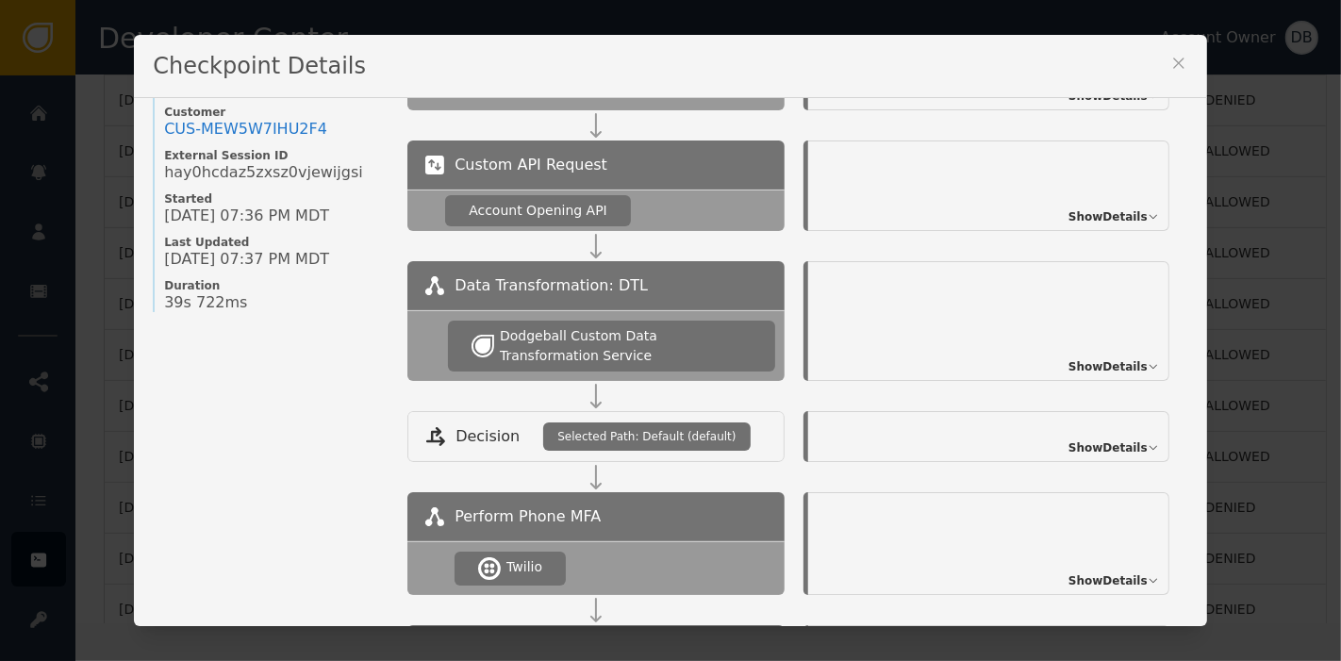
click at [1169, 68] on icon at bounding box center [1178, 63] width 19 height 19
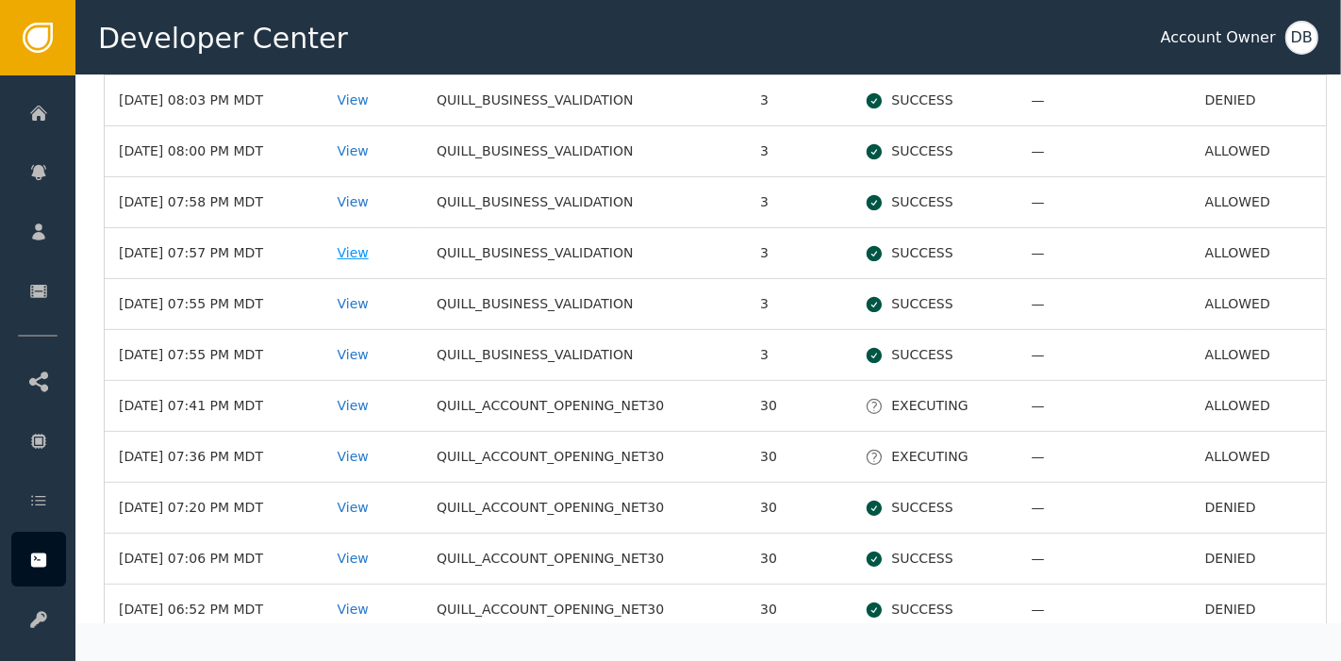
click at [382, 252] on div "View" at bounding box center [374, 253] width 72 height 20
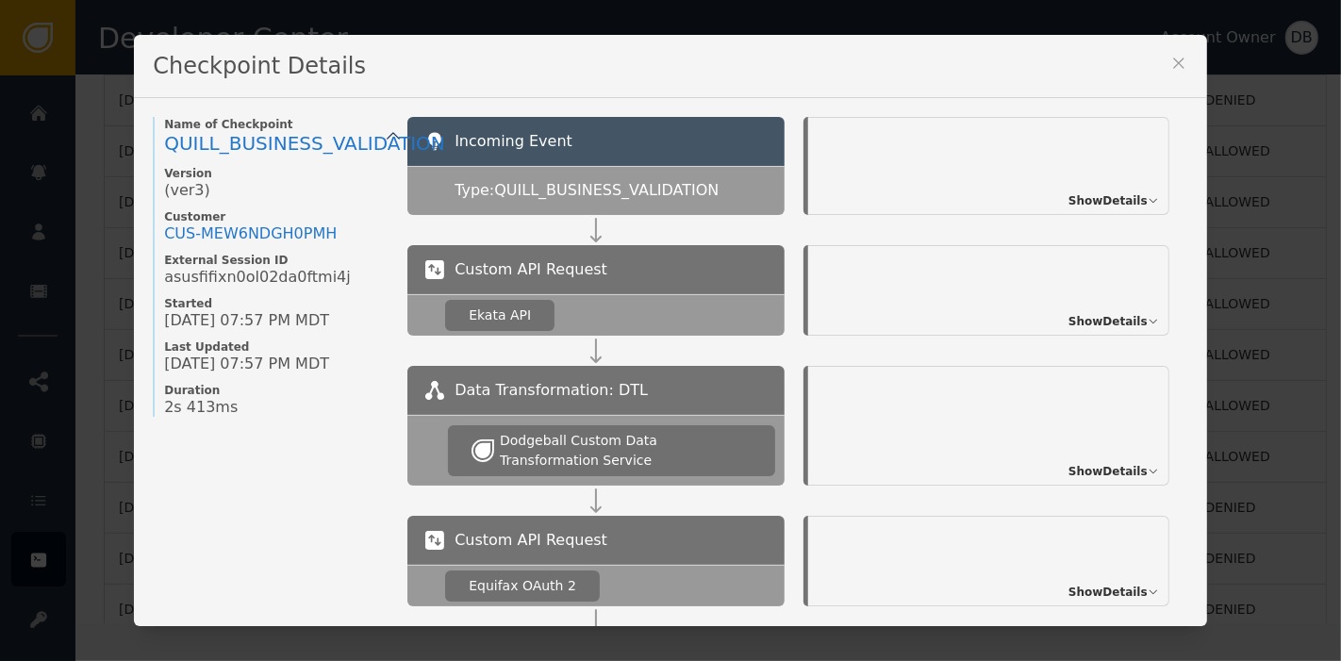
click at [1169, 55] on icon at bounding box center [1178, 63] width 19 height 19
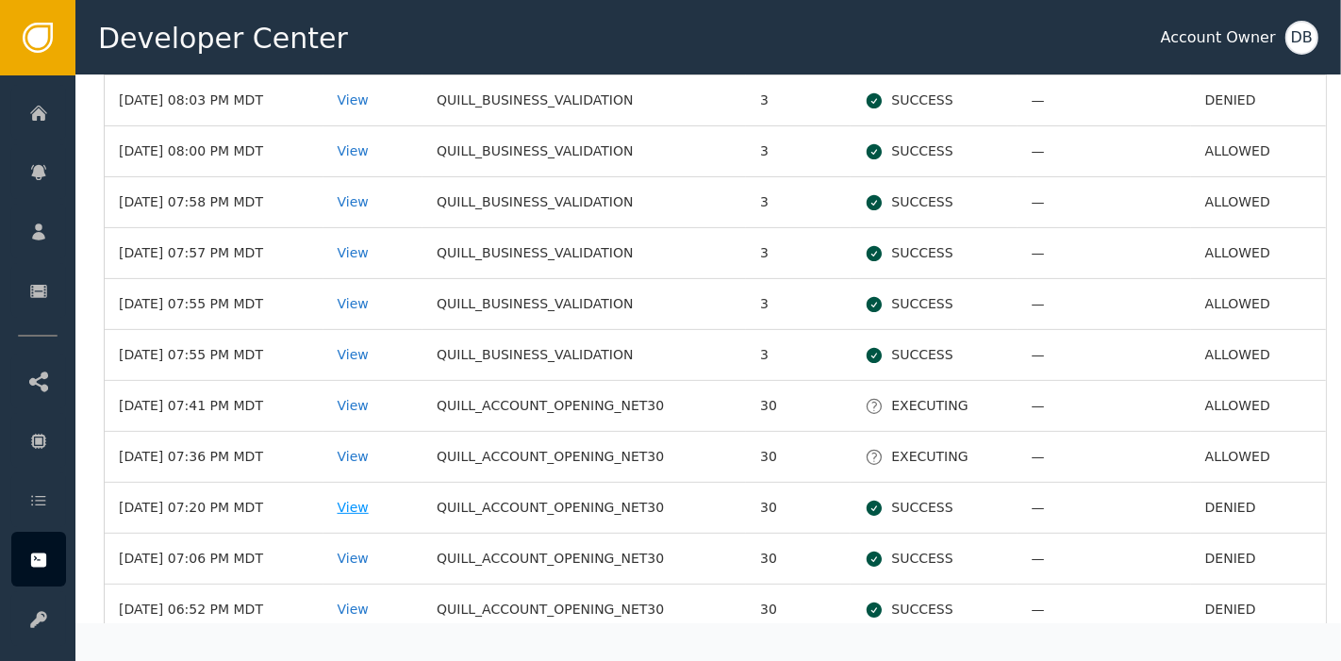
click at [380, 498] on div "View" at bounding box center [374, 508] width 72 height 20
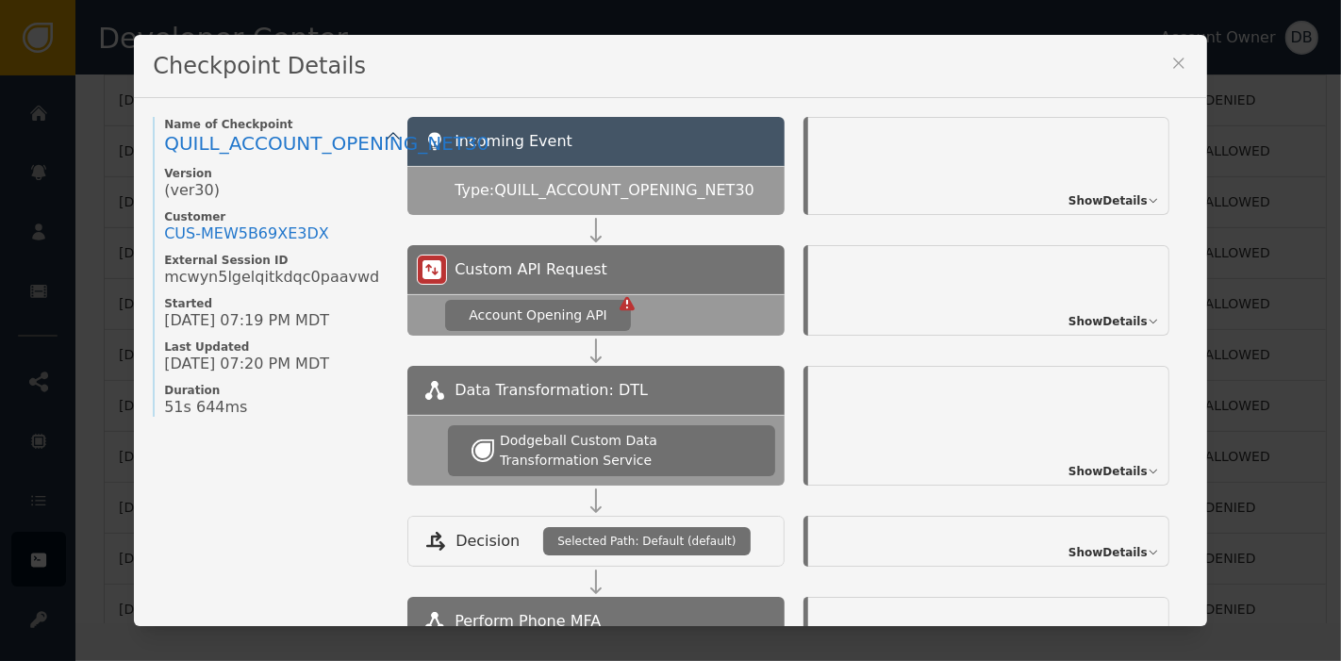
click at [1179, 66] on icon at bounding box center [1178, 63] width 19 height 19
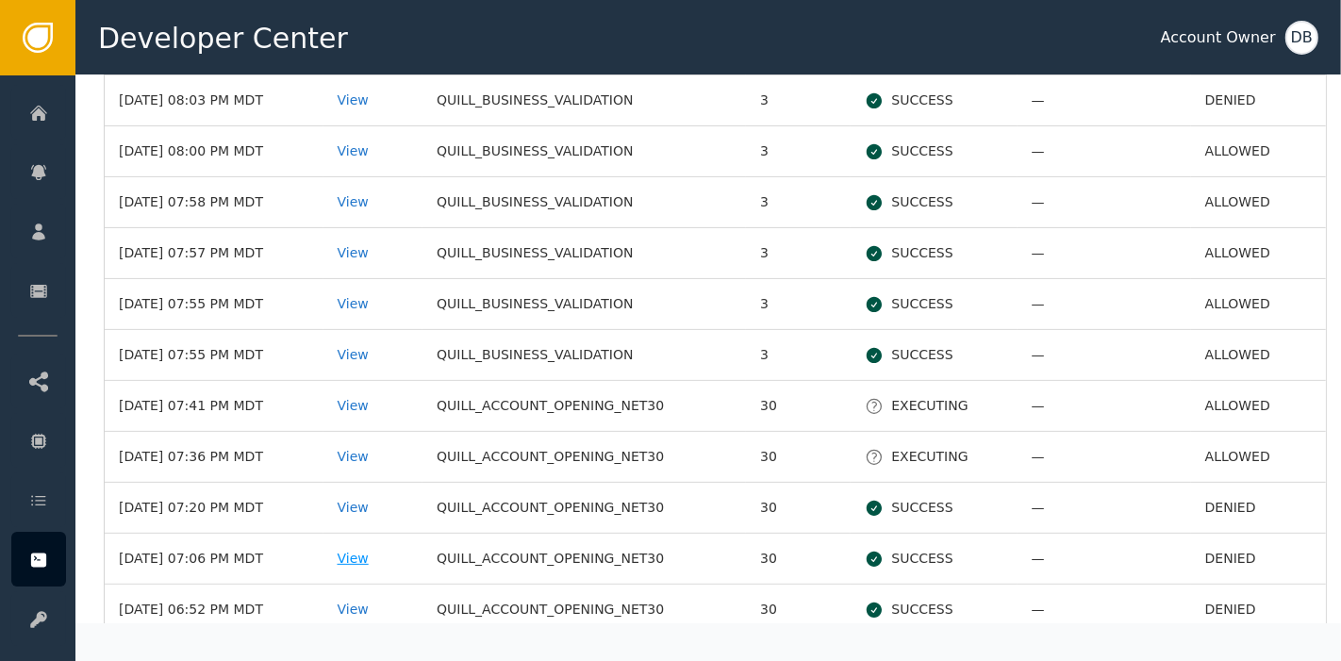
click at [379, 552] on div "View" at bounding box center [374, 559] width 72 height 20
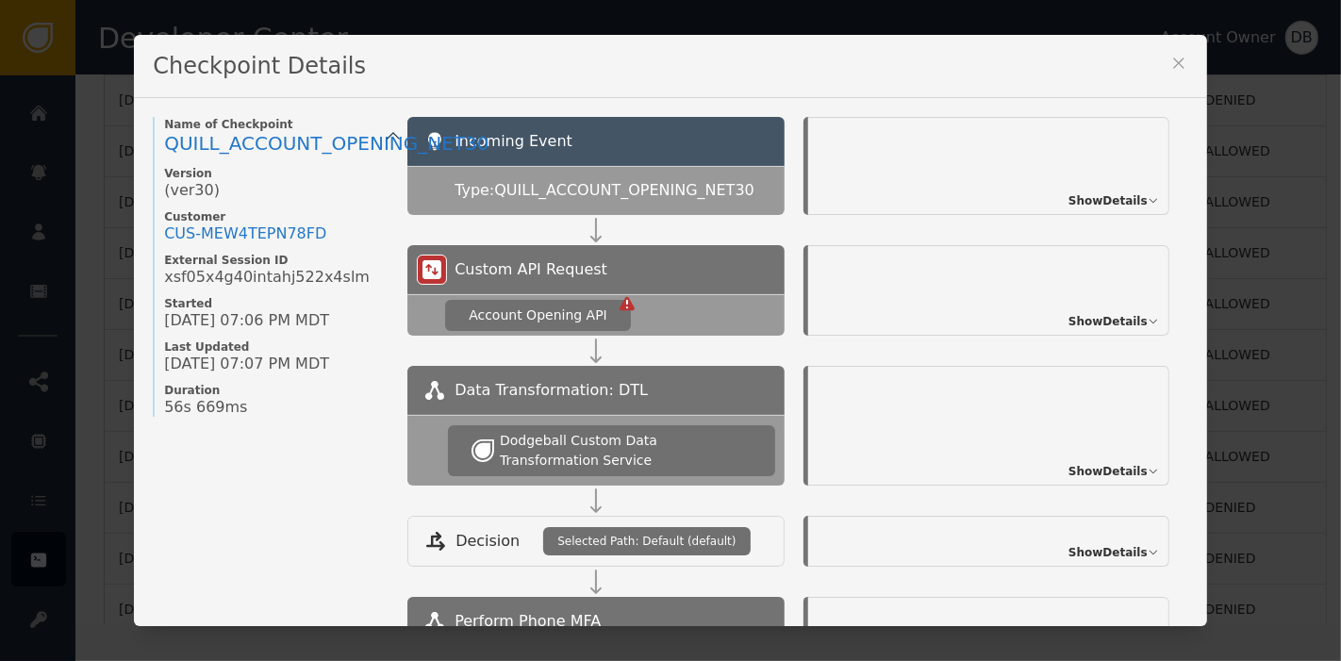
click at [1177, 71] on icon at bounding box center [1178, 63] width 19 height 19
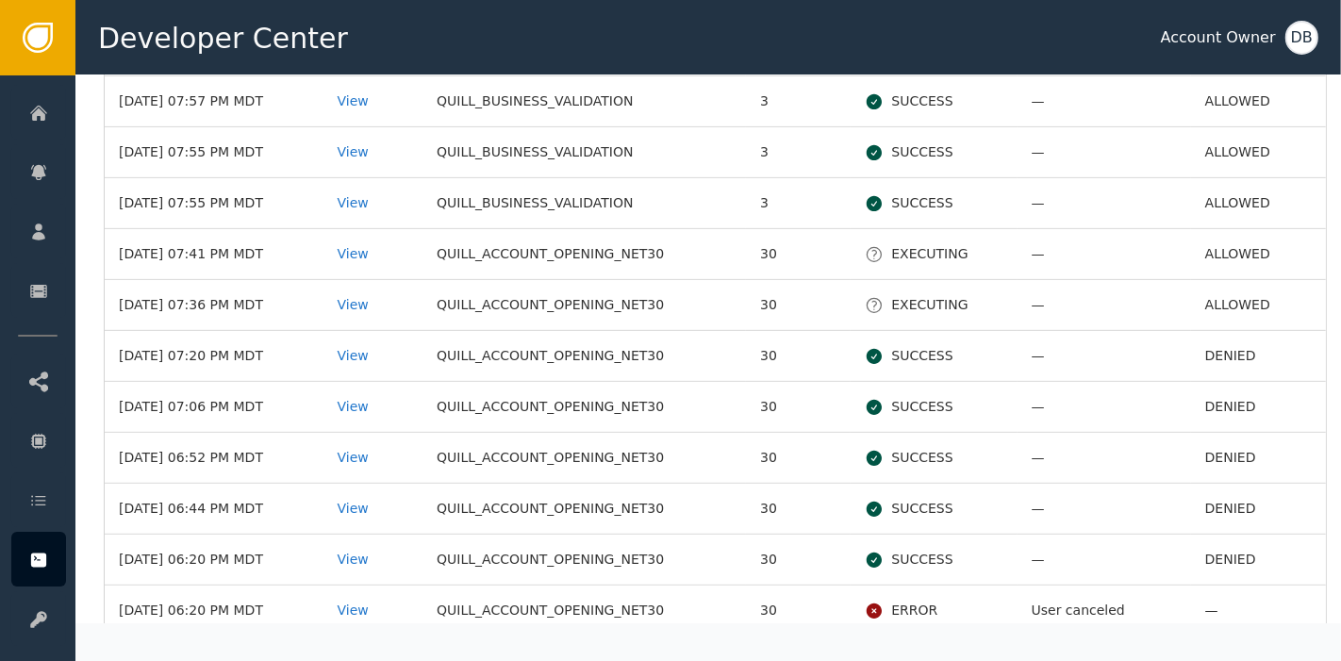
scroll to position [628, 0]
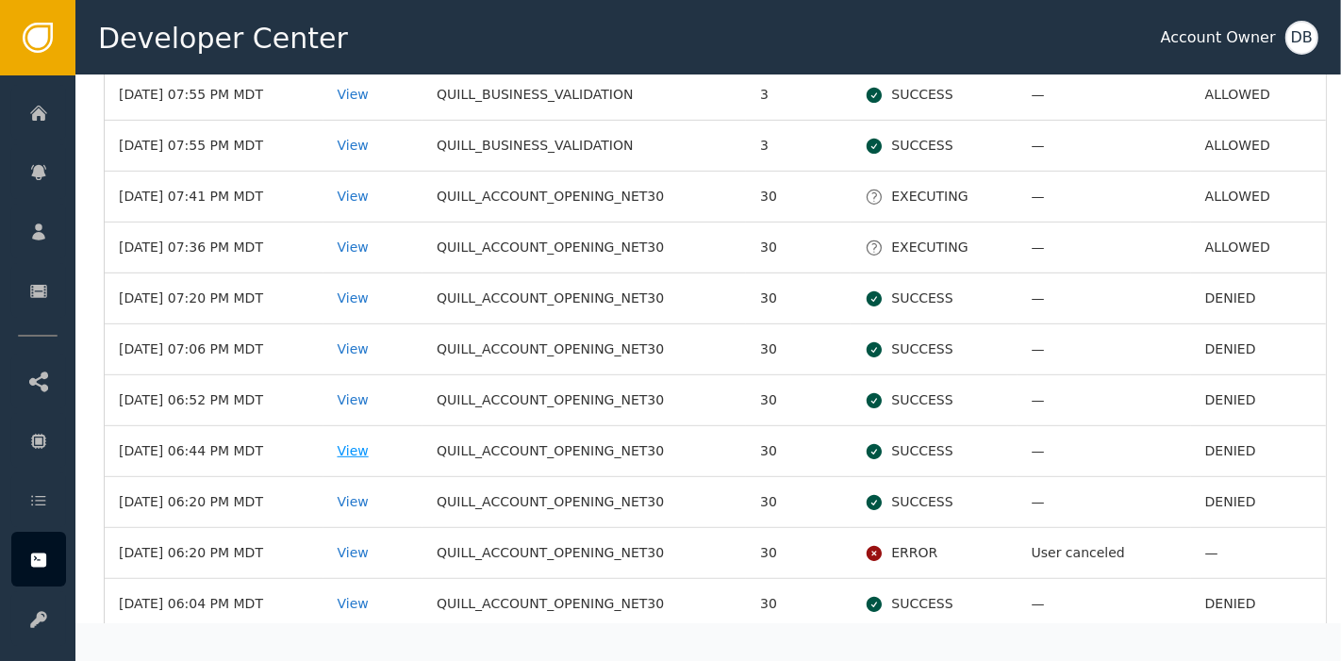
click at [373, 442] on div "View" at bounding box center [374, 451] width 72 height 20
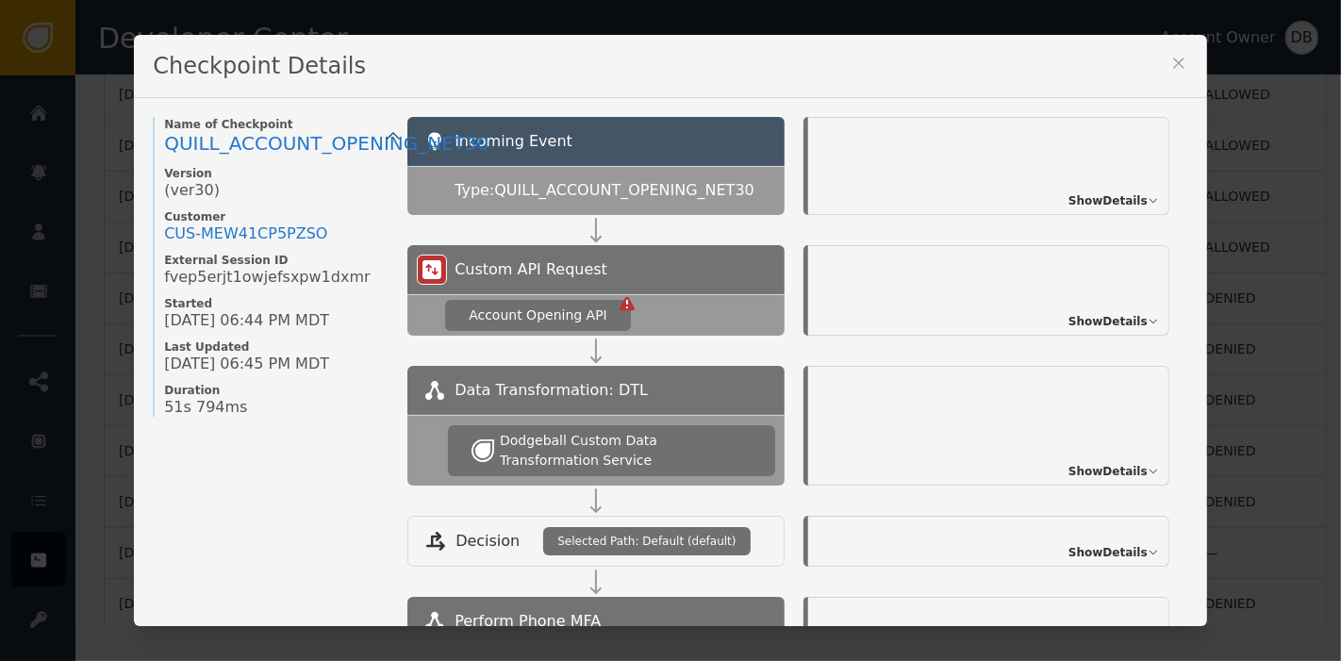
click at [1169, 68] on icon at bounding box center [1178, 63] width 19 height 19
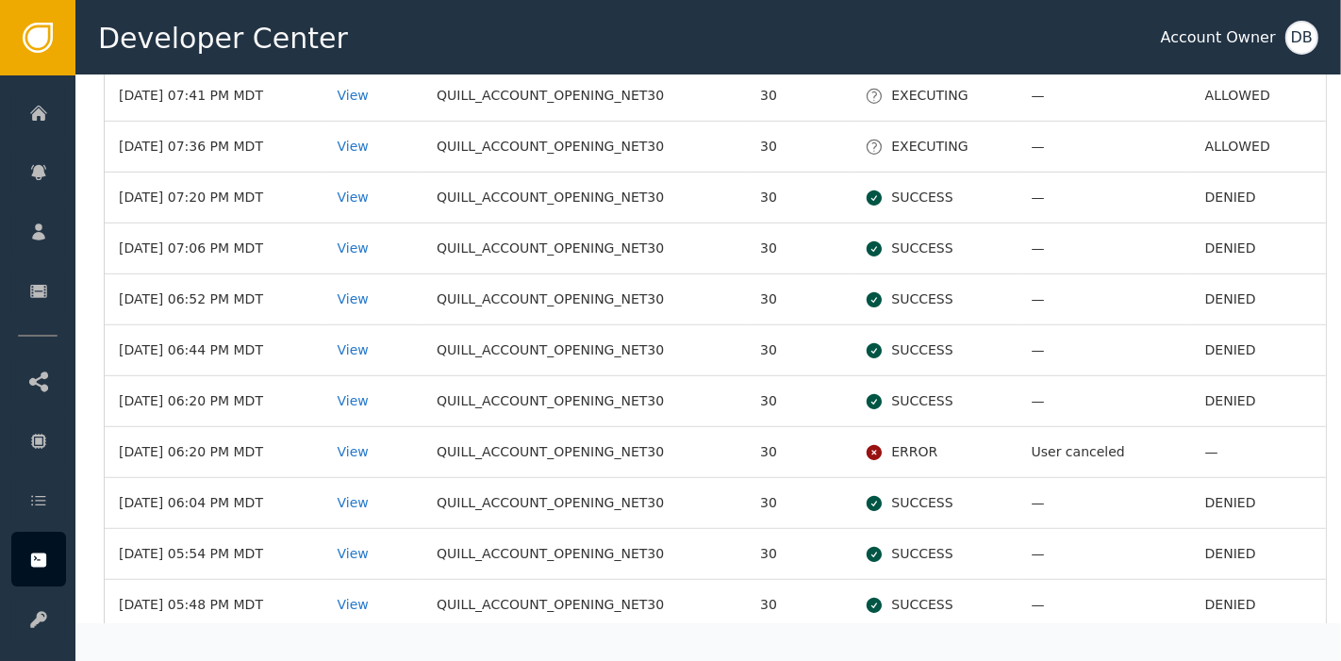
scroll to position [733, 0]
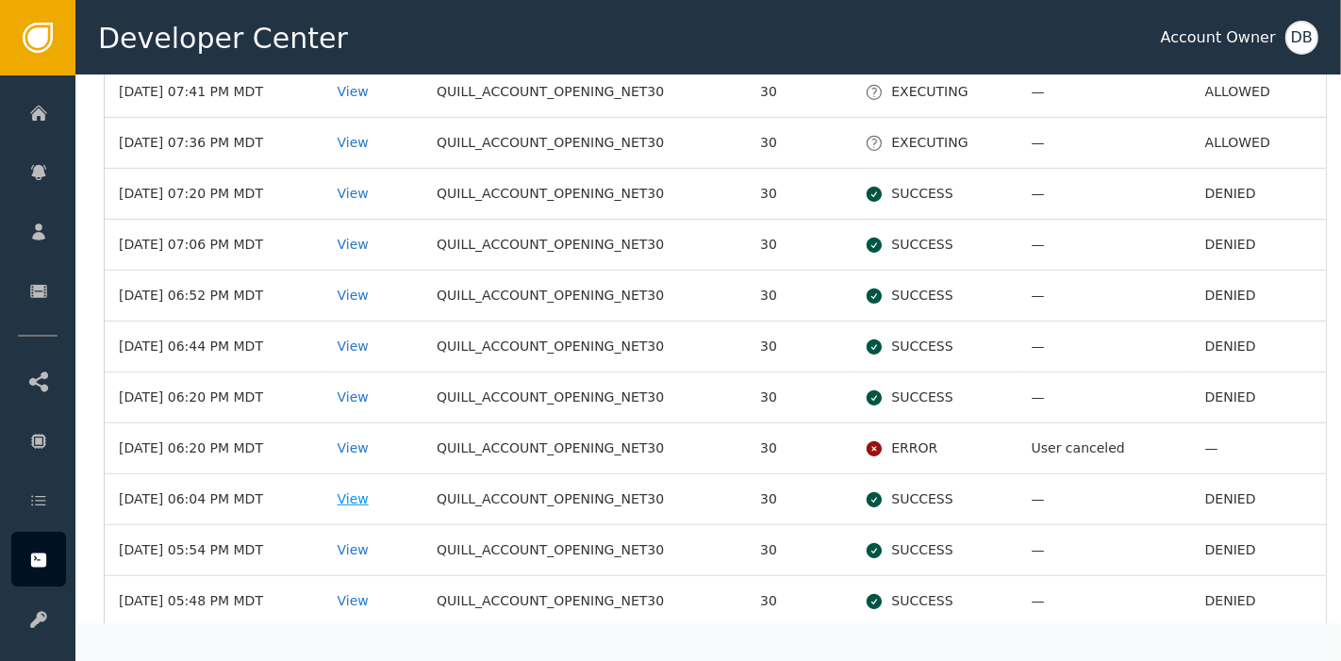
click at [373, 489] on div "View" at bounding box center [374, 499] width 72 height 20
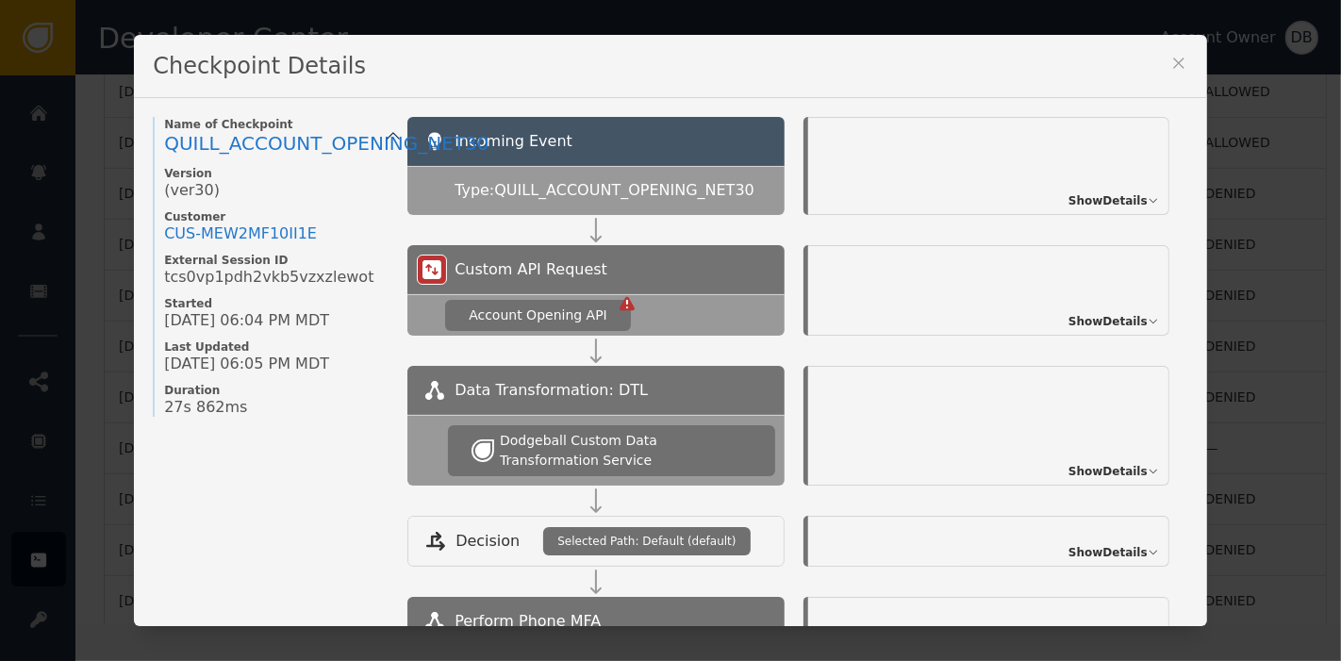
click at [1183, 66] on div "Checkpoint Details" at bounding box center [670, 66] width 1073 height 63
click at [1169, 62] on icon at bounding box center [1178, 63] width 19 height 19
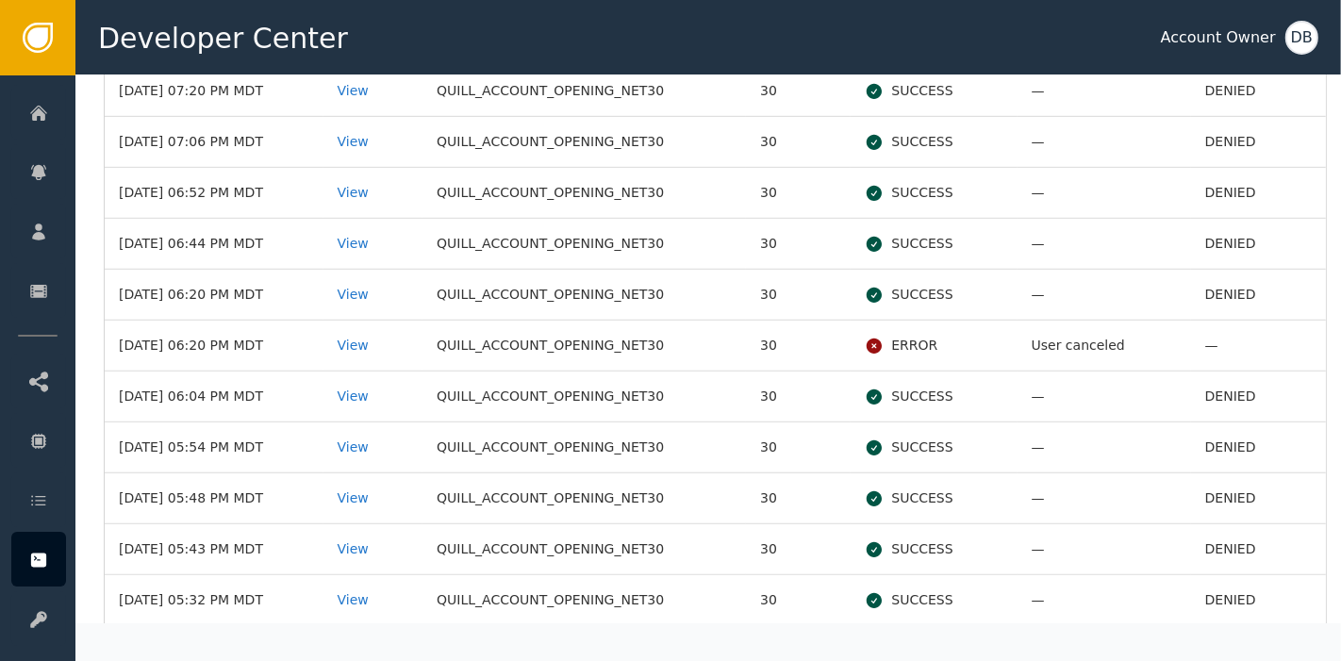
scroll to position [838, 0]
click at [382, 538] on div "View" at bounding box center [374, 548] width 72 height 20
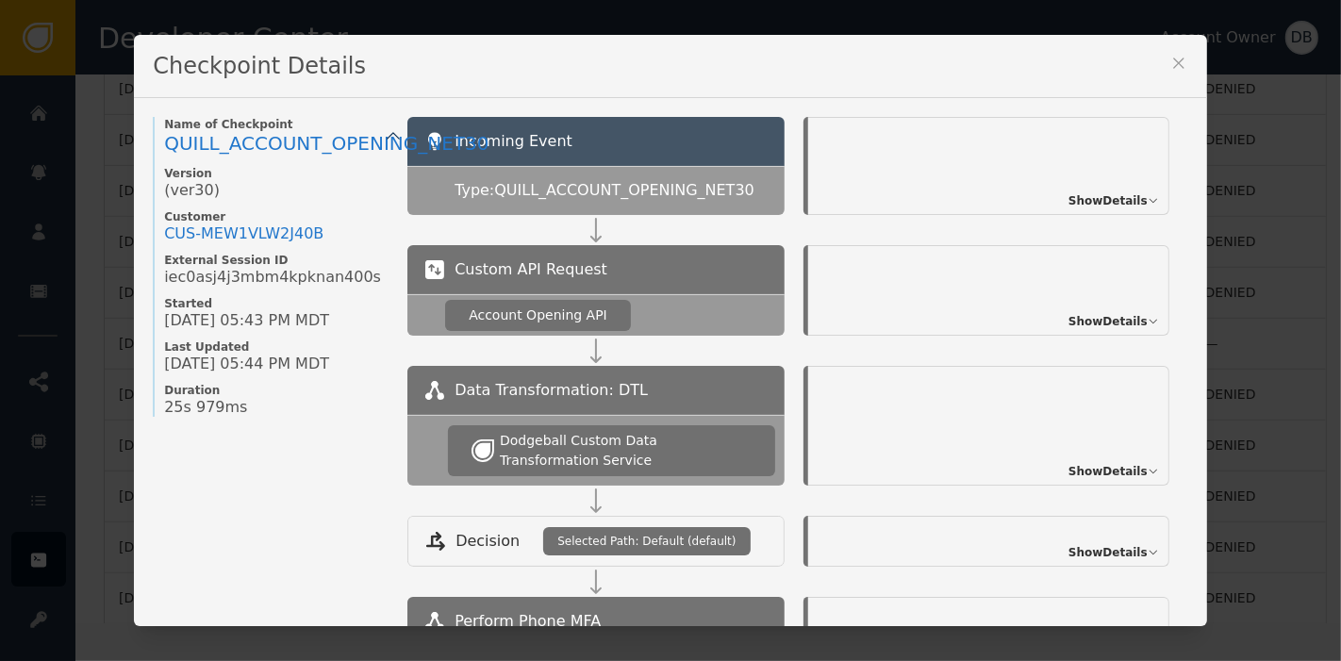
click at [1170, 58] on icon at bounding box center [1178, 63] width 19 height 19
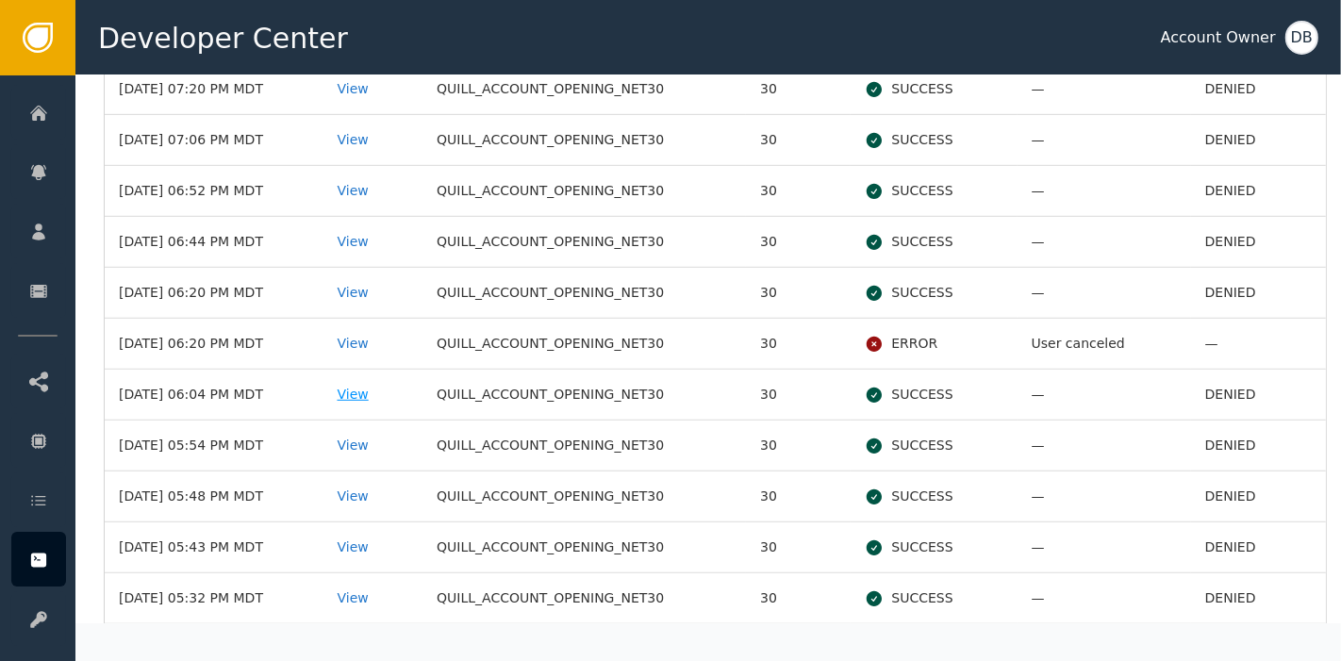
click at [393, 397] on div "View" at bounding box center [374, 395] width 72 height 20
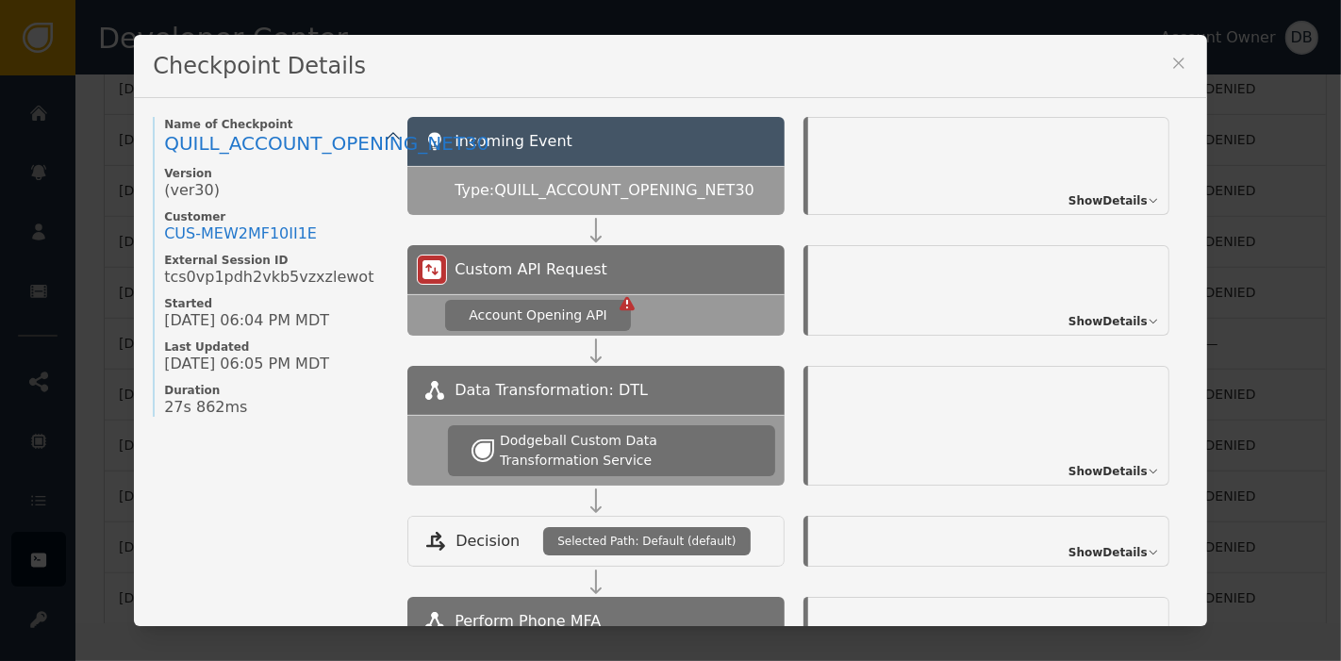
click at [1177, 63] on icon at bounding box center [1178, 63] width 19 height 19
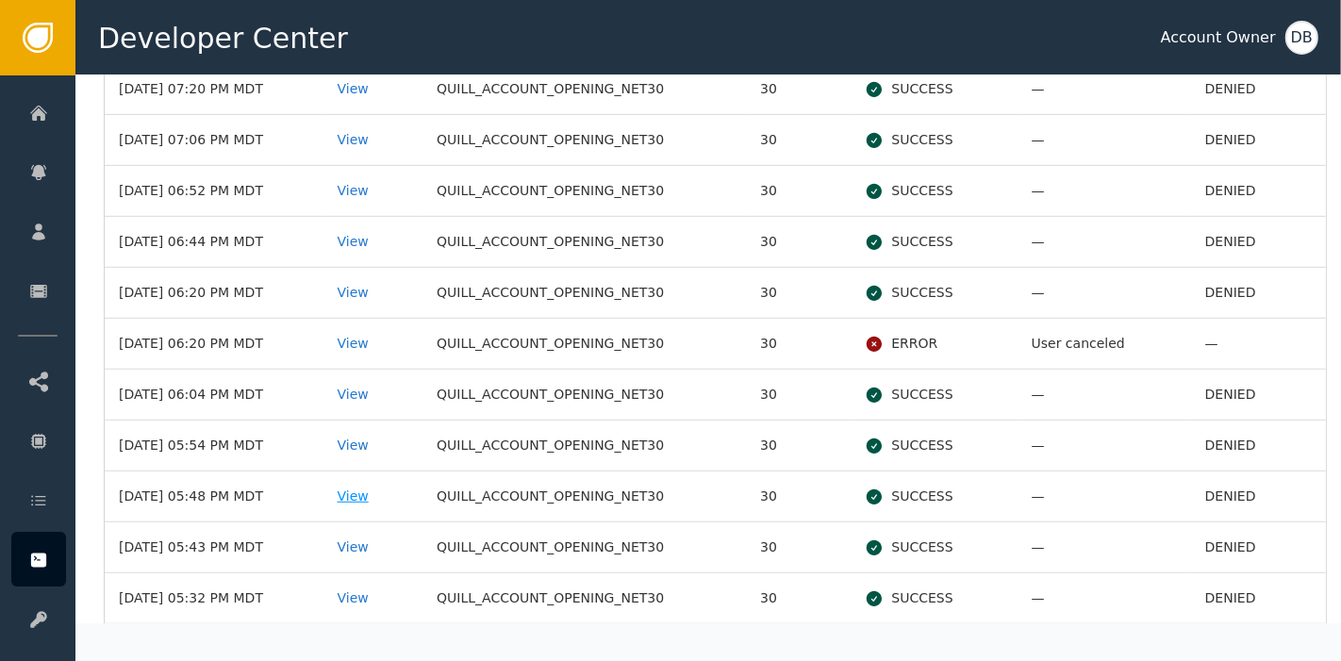
click at [394, 491] on div "View" at bounding box center [374, 497] width 72 height 20
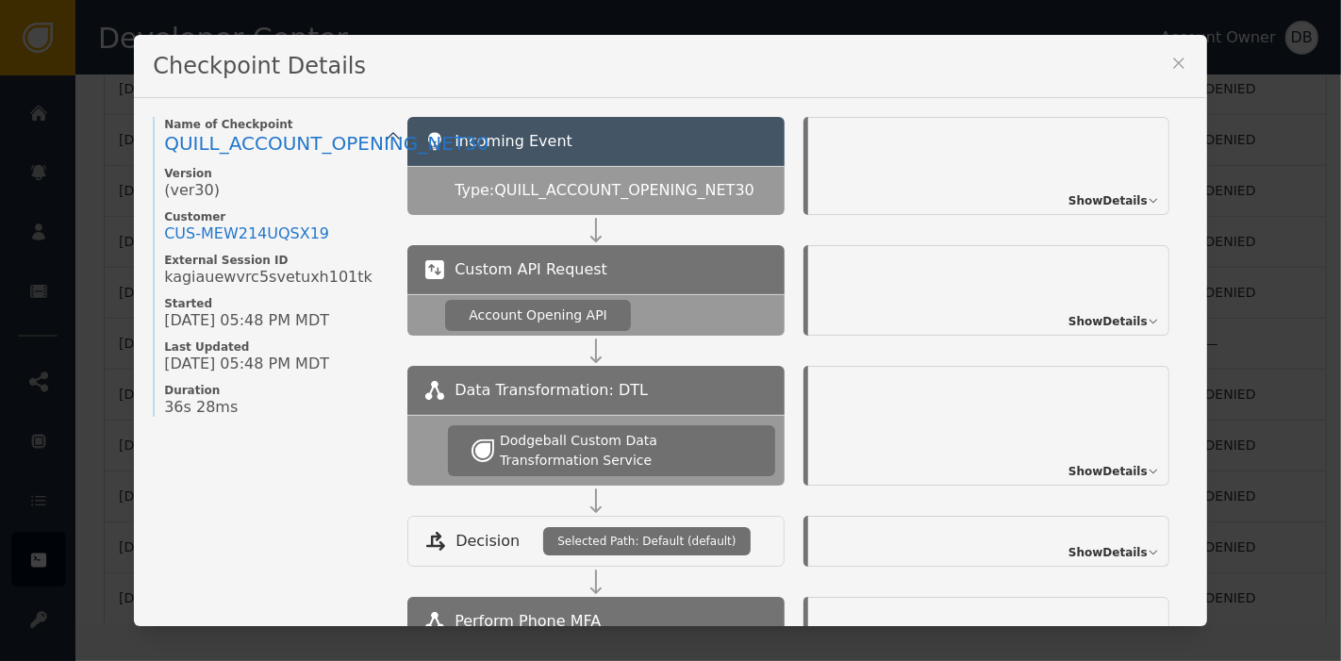
click at [1159, 66] on div "Checkpoint Details" at bounding box center [670, 66] width 1073 height 63
click at [1169, 66] on icon at bounding box center [1178, 63] width 19 height 19
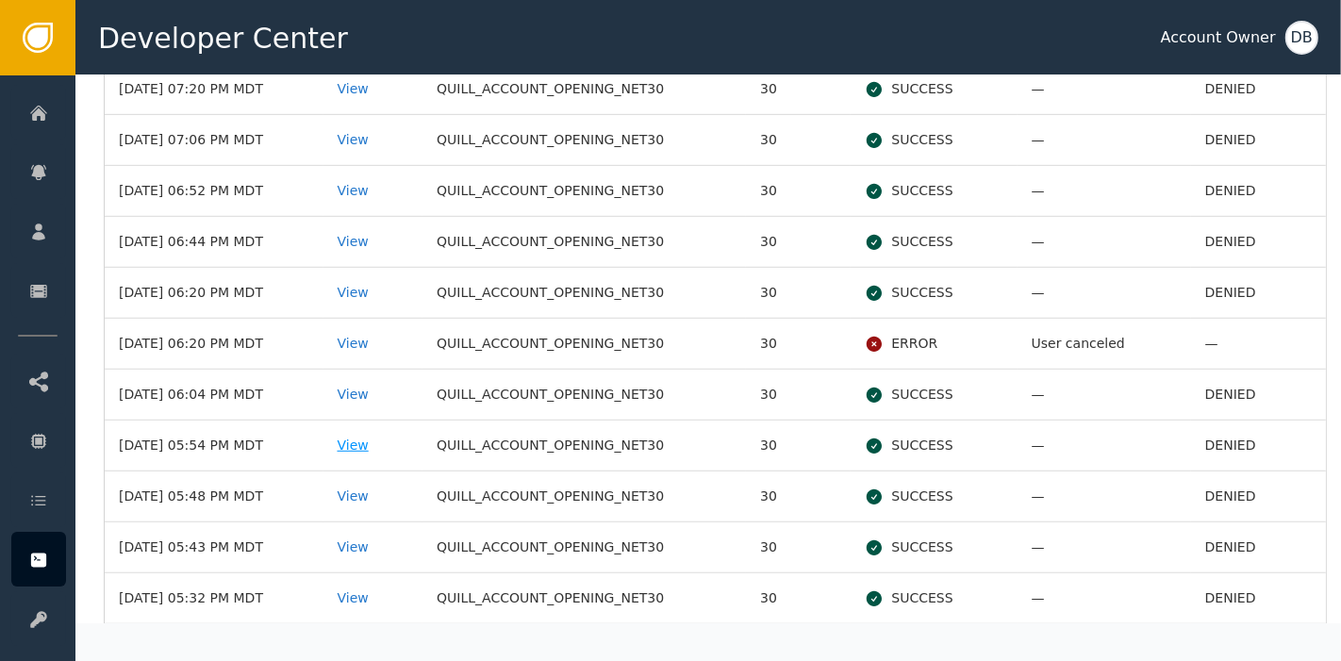
click at [373, 440] on div "View" at bounding box center [374, 446] width 72 height 20
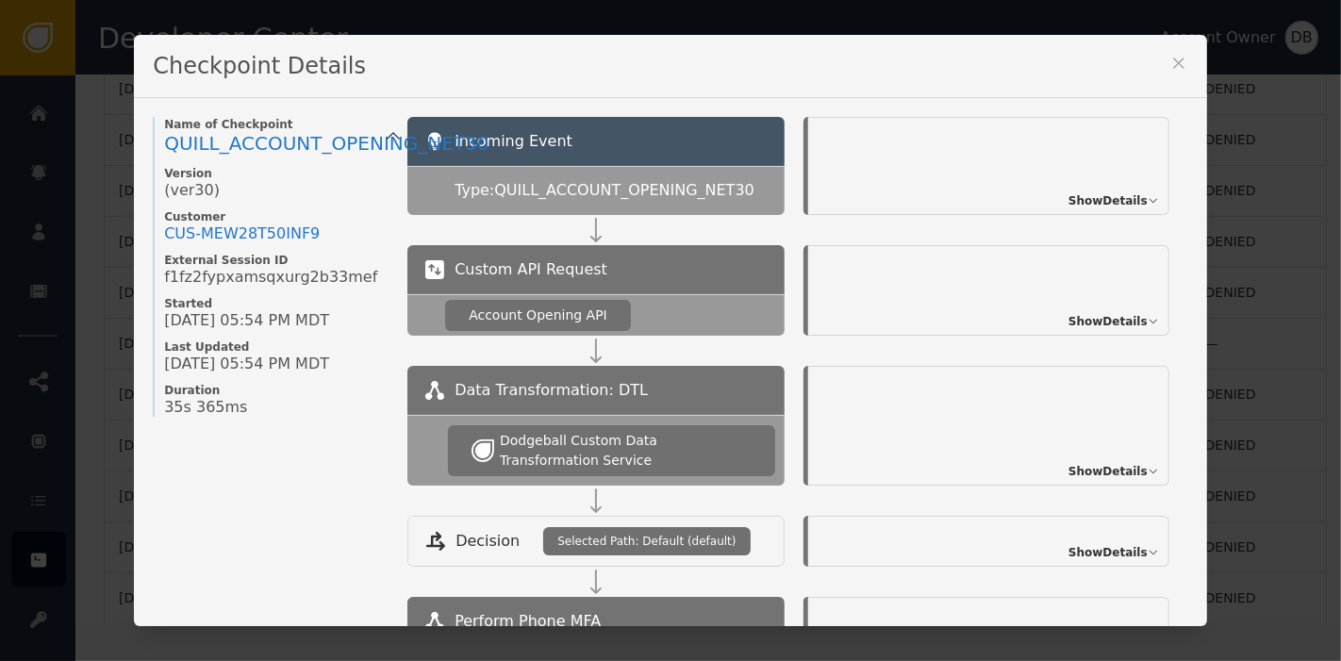
click at [1170, 64] on icon at bounding box center [1178, 63] width 19 height 19
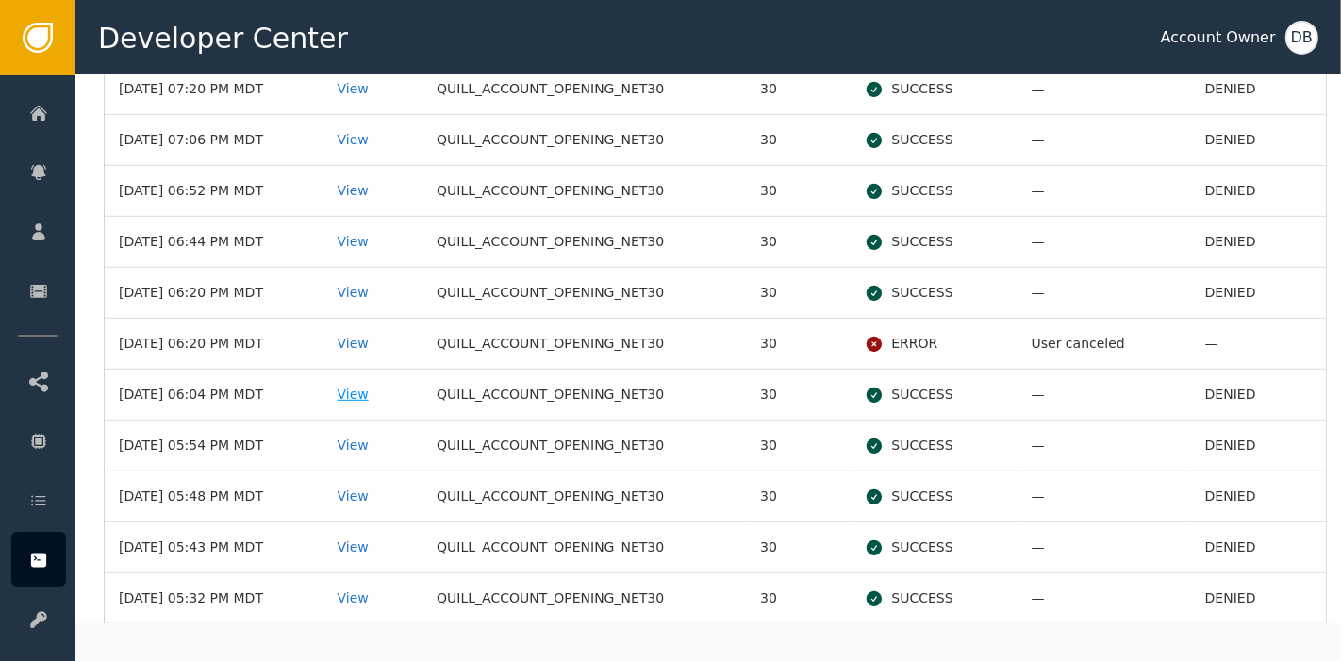
click at [383, 385] on div "View" at bounding box center [374, 395] width 72 height 20
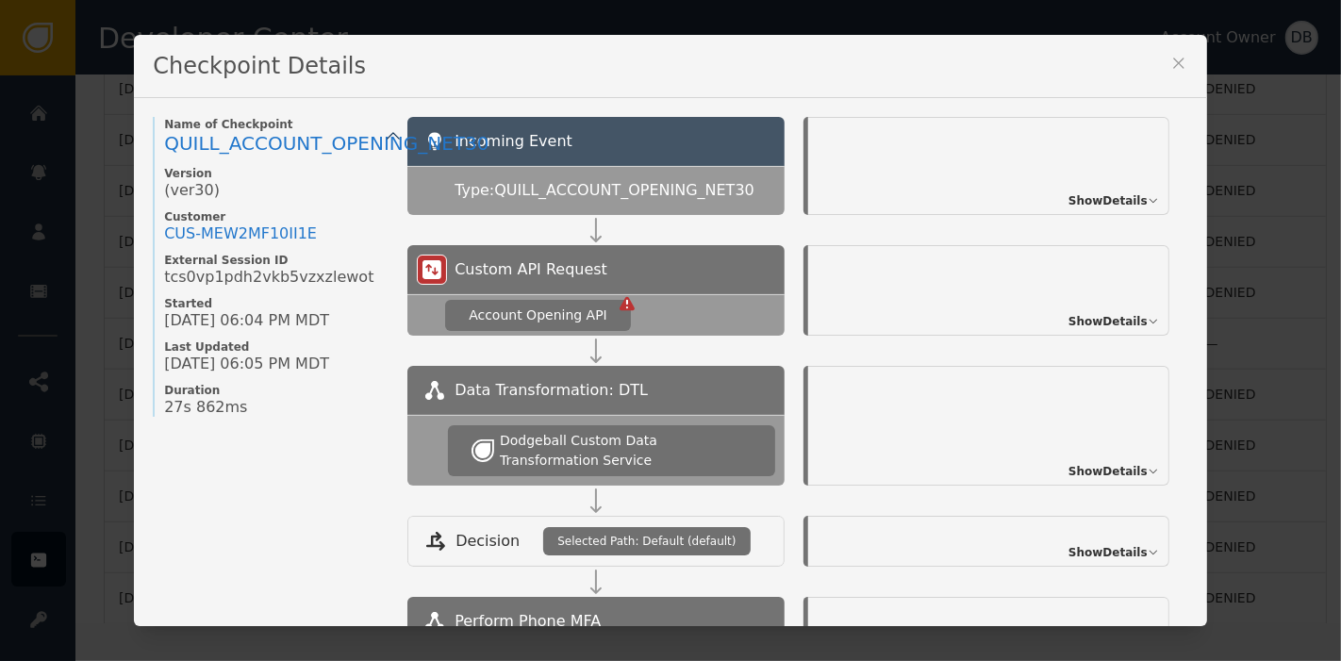
click at [1177, 63] on icon at bounding box center [1178, 63] width 19 height 19
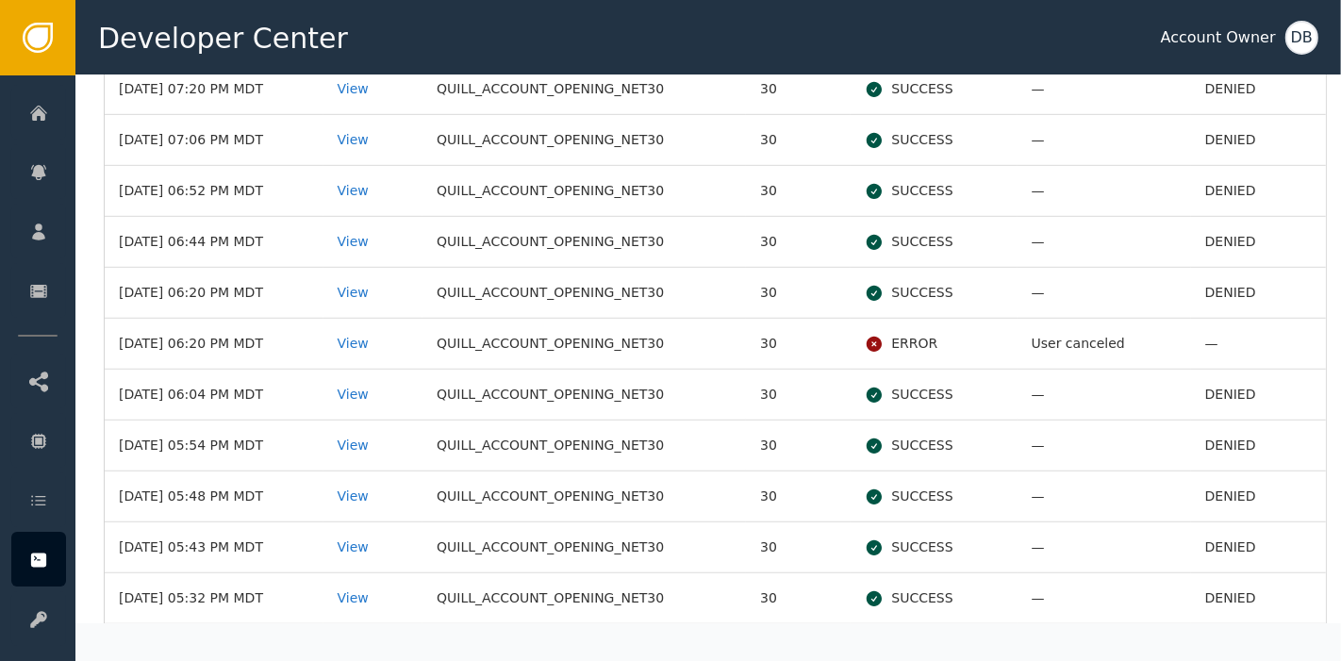
drag, startPoint x: 212, startPoint y: 377, endPoint x: 231, endPoint y: 382, distance: 19.4
click at [231, 382] on td "[DATE] 06:04 PM MDT" at bounding box center [214, 395] width 219 height 51
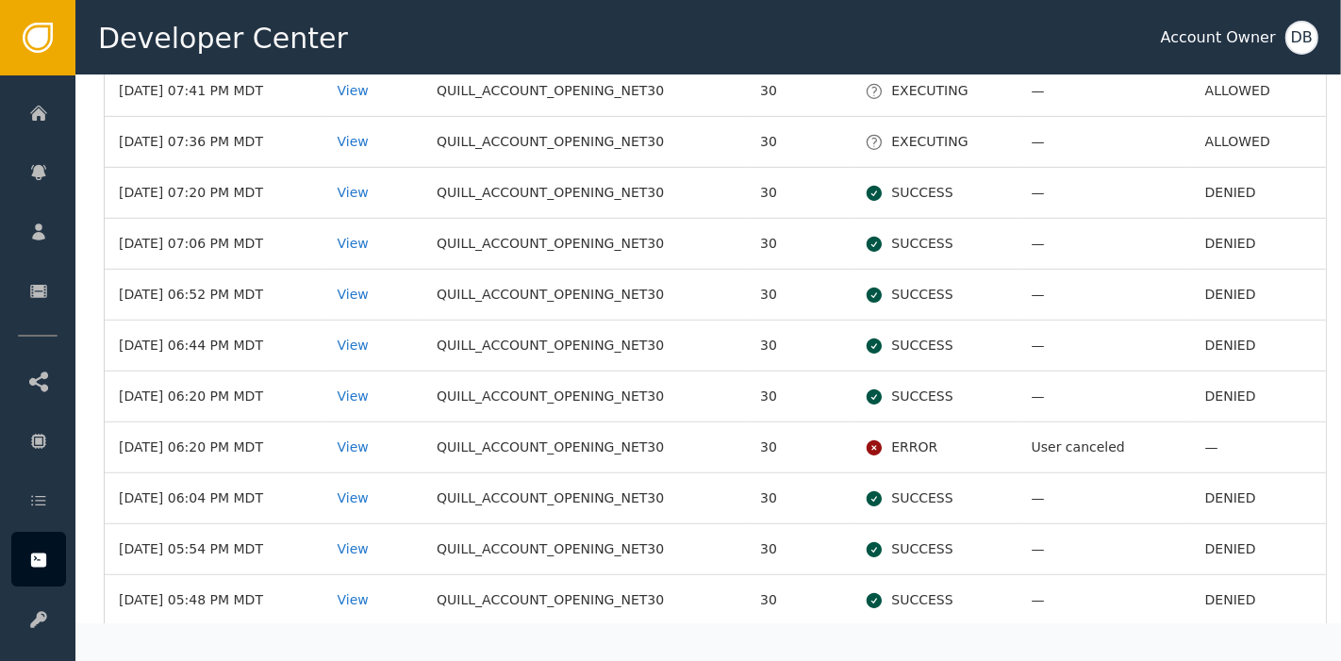
scroll to position [733, 0]
click at [373, 136] on div "View" at bounding box center [374, 143] width 72 height 20
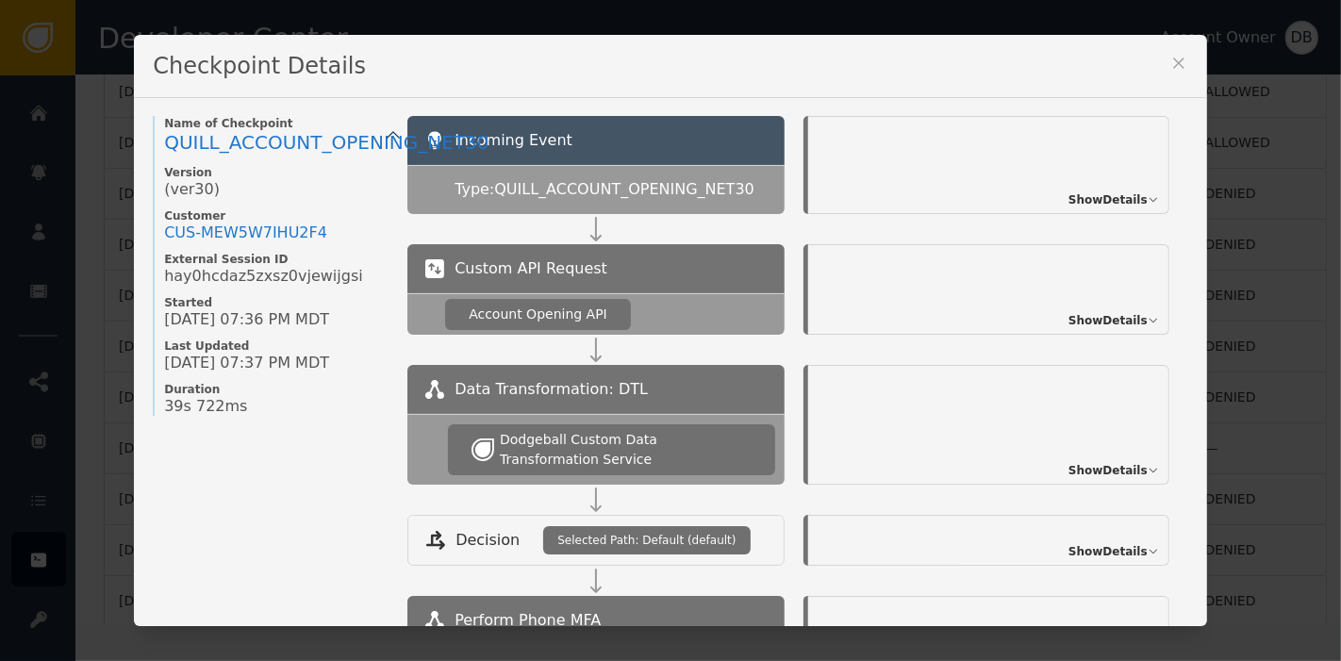
scroll to position [0, 0]
click at [1080, 311] on div "Show Details" at bounding box center [988, 290] width 361 height 91
click at [1085, 319] on span "Show Details" at bounding box center [1108, 321] width 79 height 17
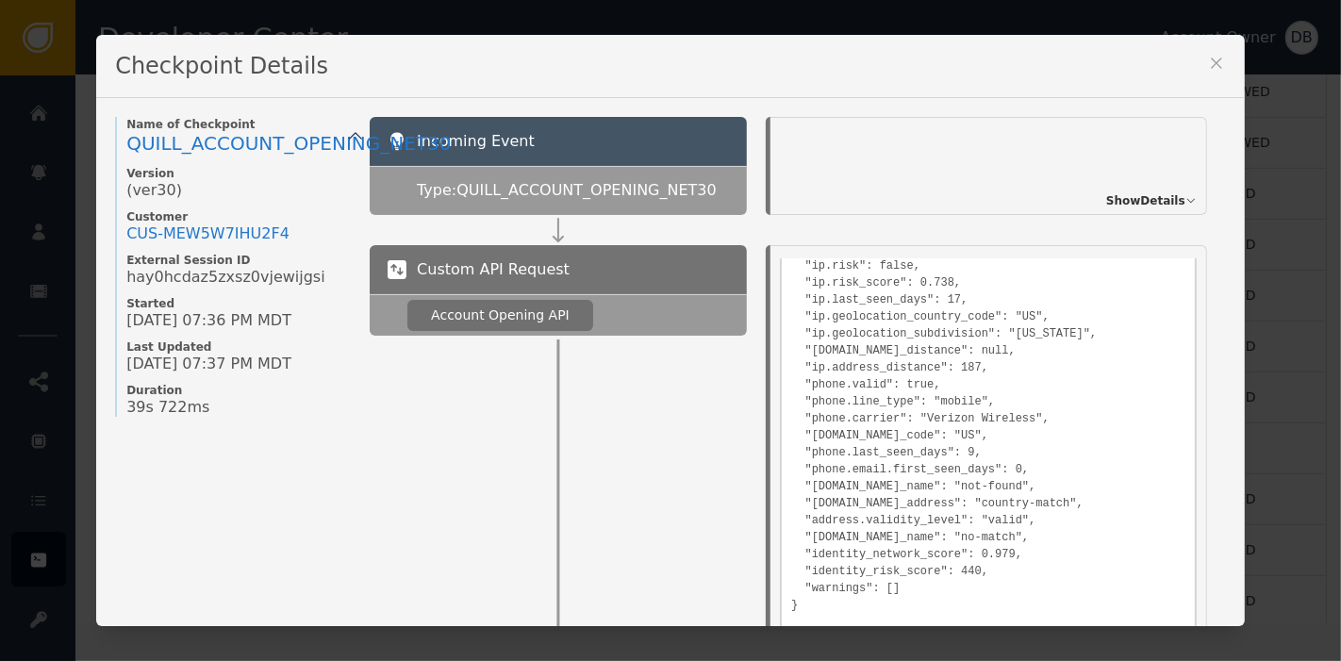
scroll to position [716, 0]
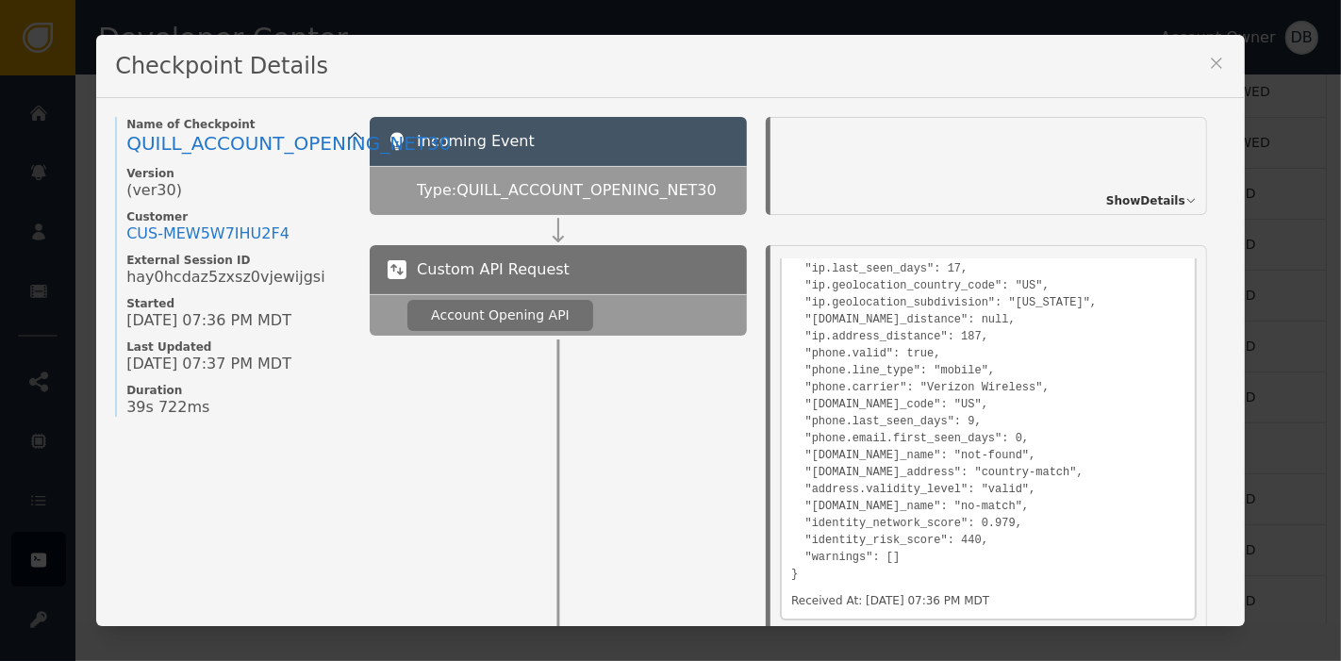
click at [1218, 59] on icon at bounding box center [1216, 63] width 19 height 19
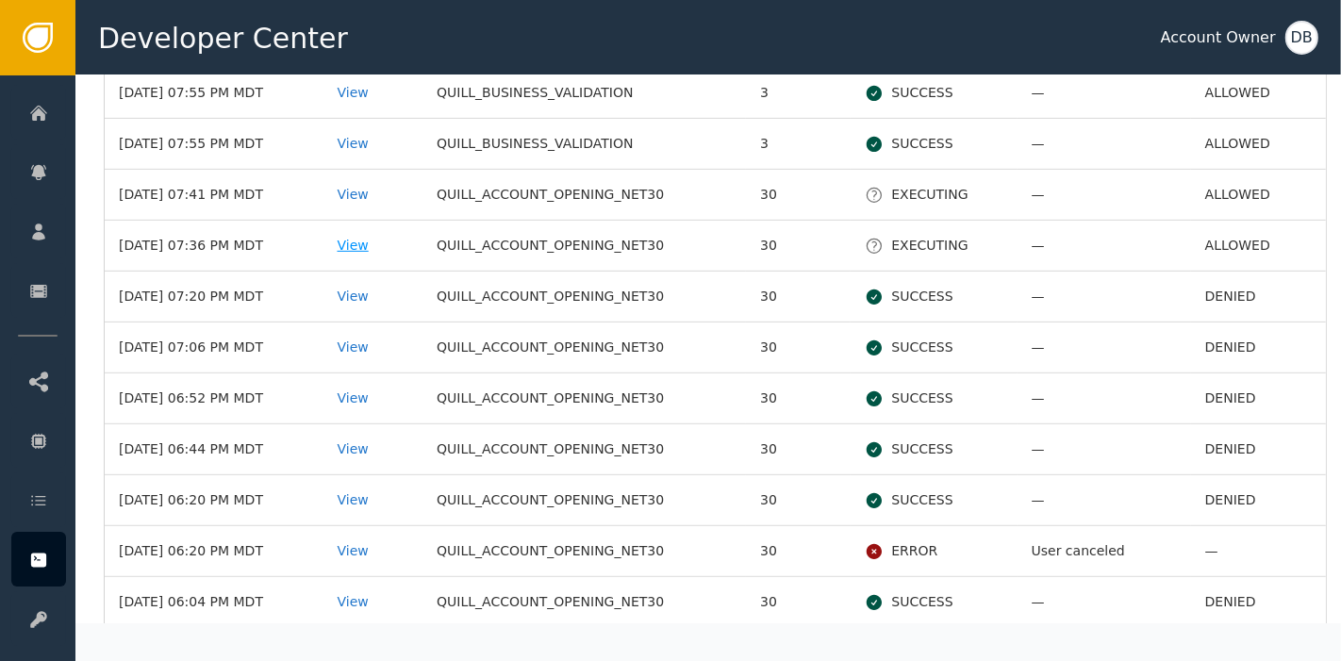
scroll to position [523, 0]
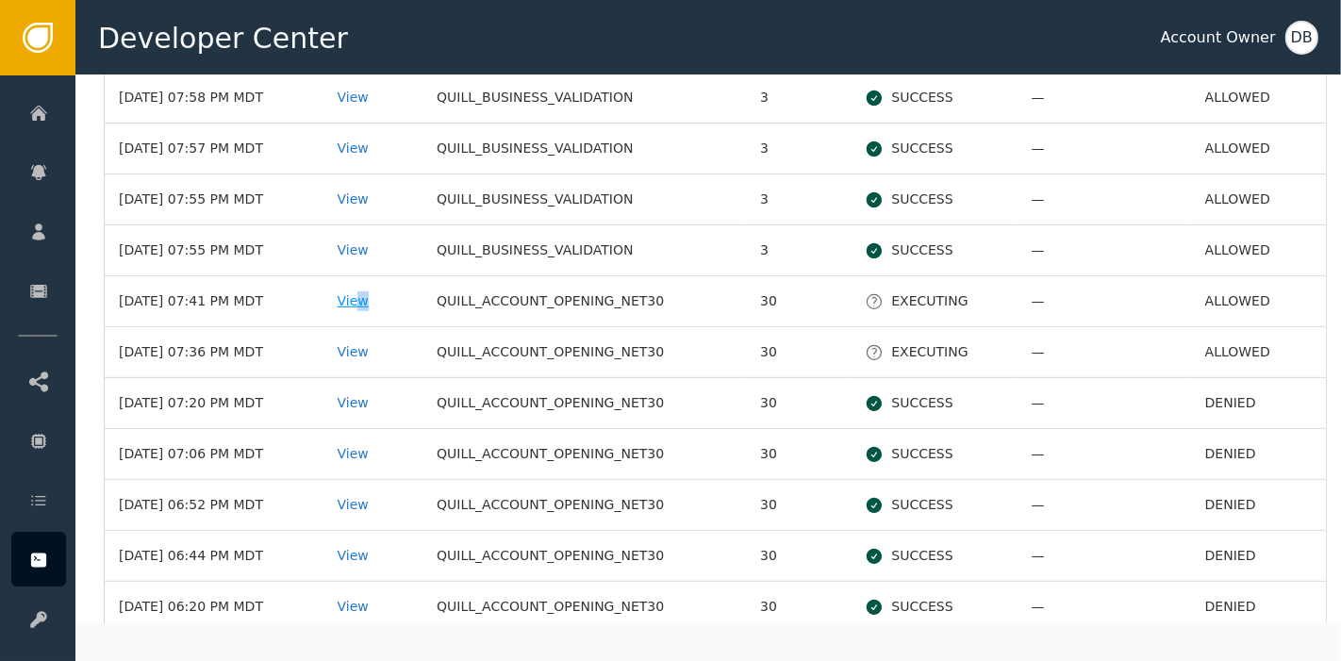
drag, startPoint x: 386, startPoint y: 297, endPoint x: 406, endPoint y: 297, distance: 20.7
click at [406, 297] on div "View" at bounding box center [374, 301] width 72 height 20
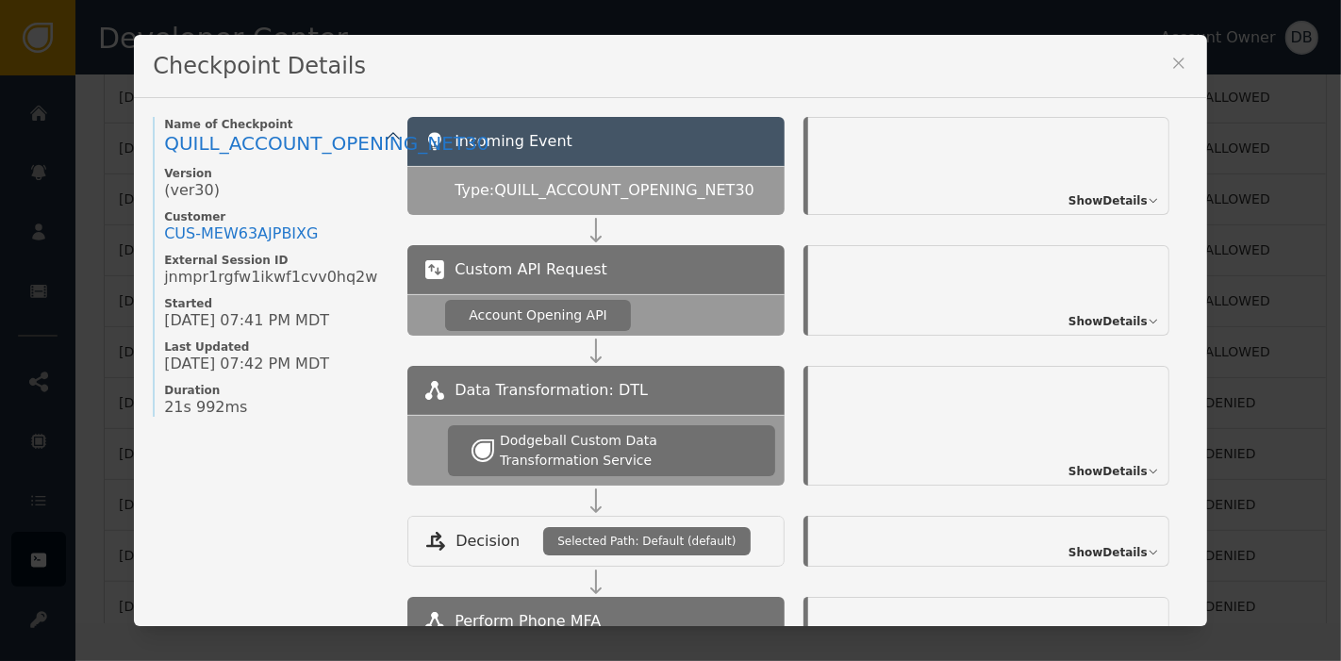
click at [1085, 310] on div "Show Details" at bounding box center [988, 290] width 361 height 91
click at [1087, 318] on span "Show Details" at bounding box center [1108, 321] width 79 height 17
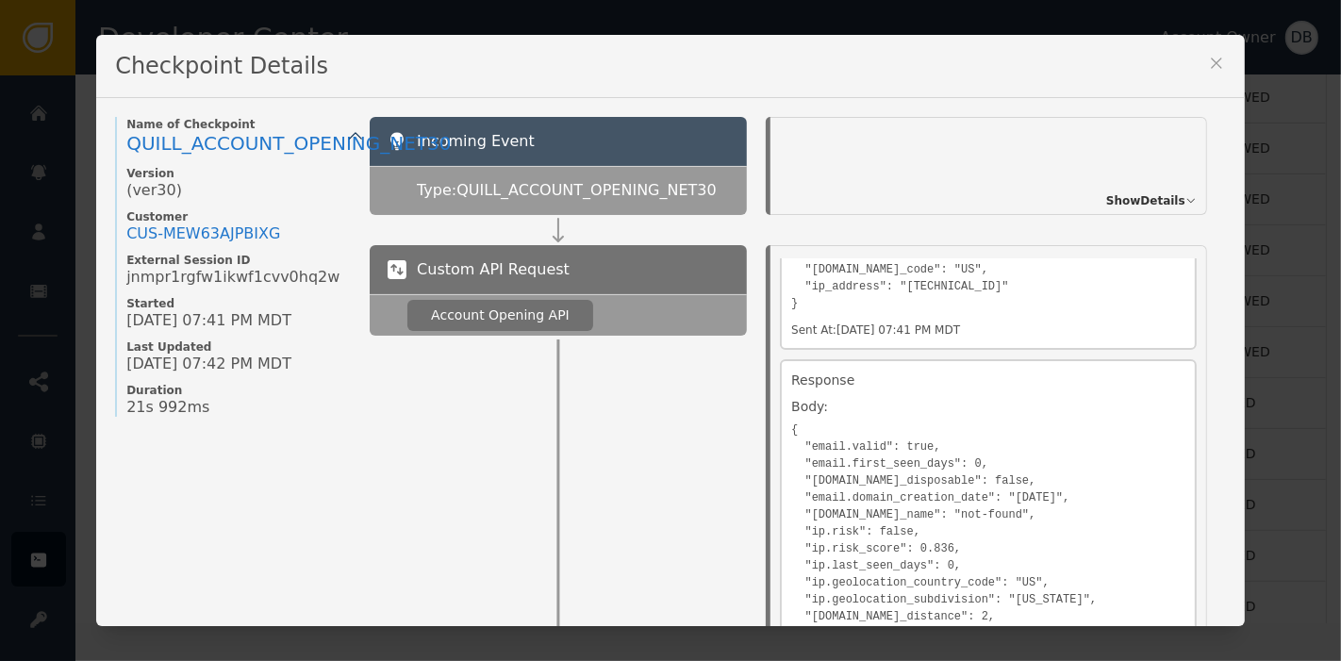
scroll to position [716, 0]
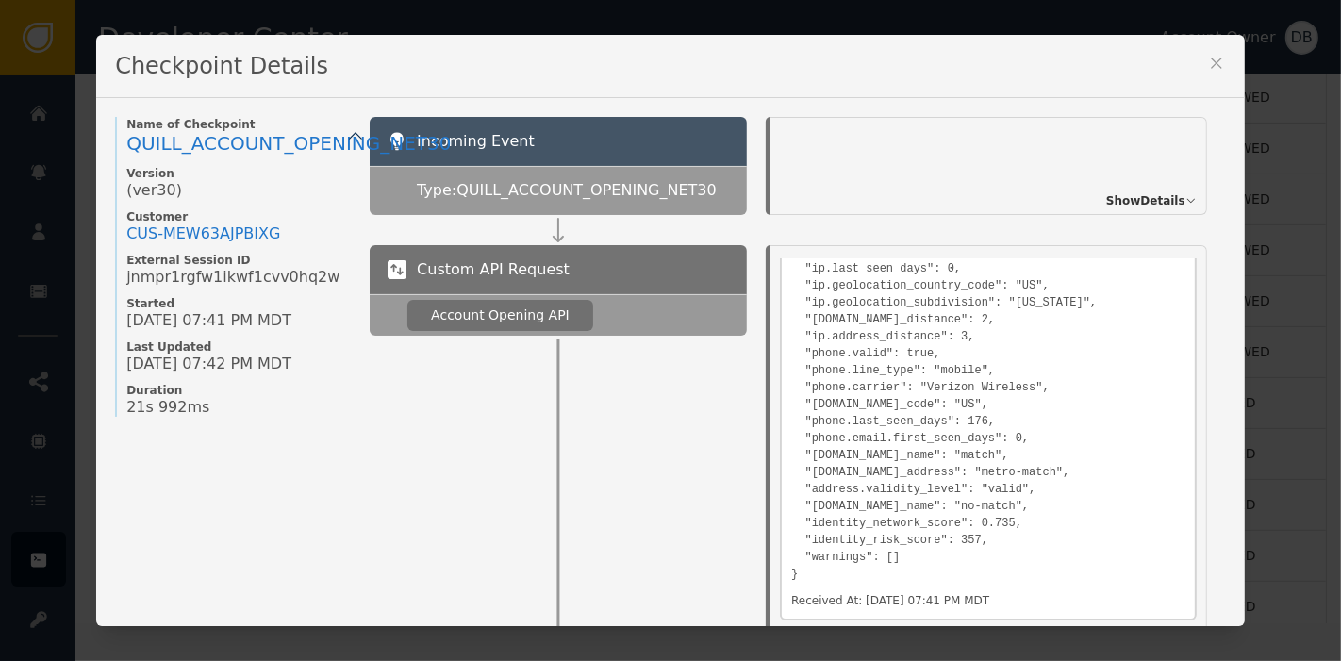
click at [1219, 56] on icon at bounding box center [1216, 63] width 19 height 19
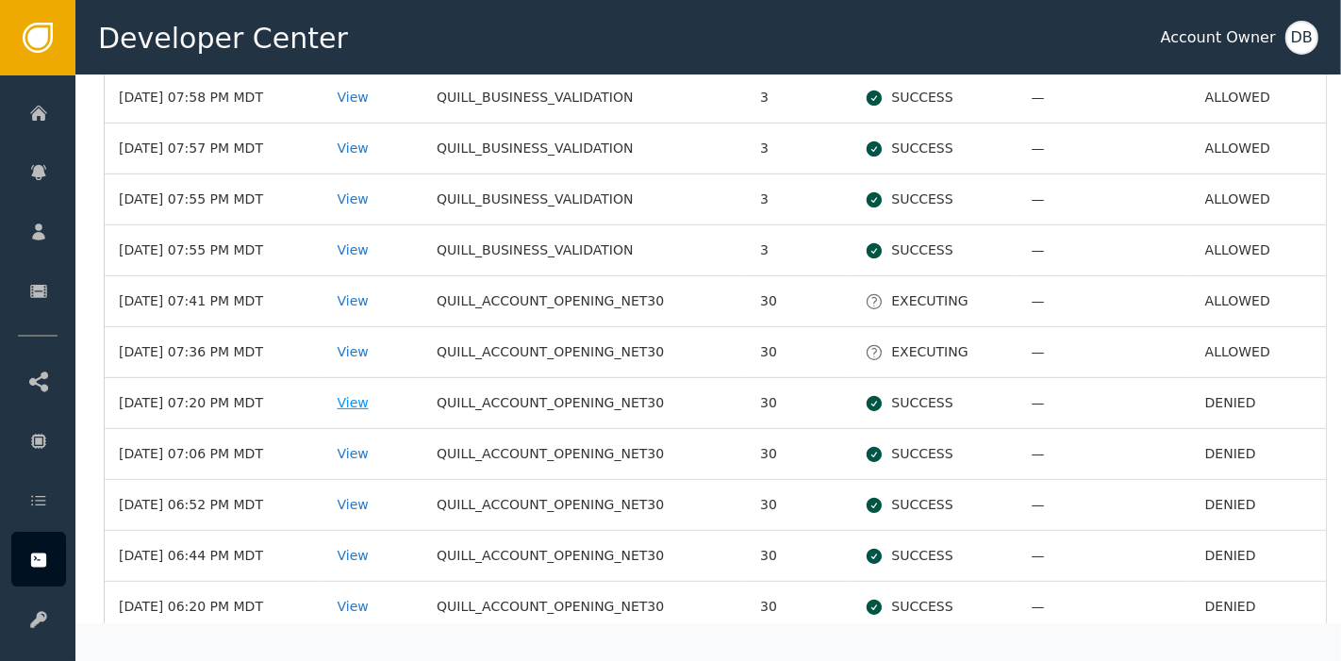
click at [385, 395] on div "View" at bounding box center [374, 403] width 72 height 20
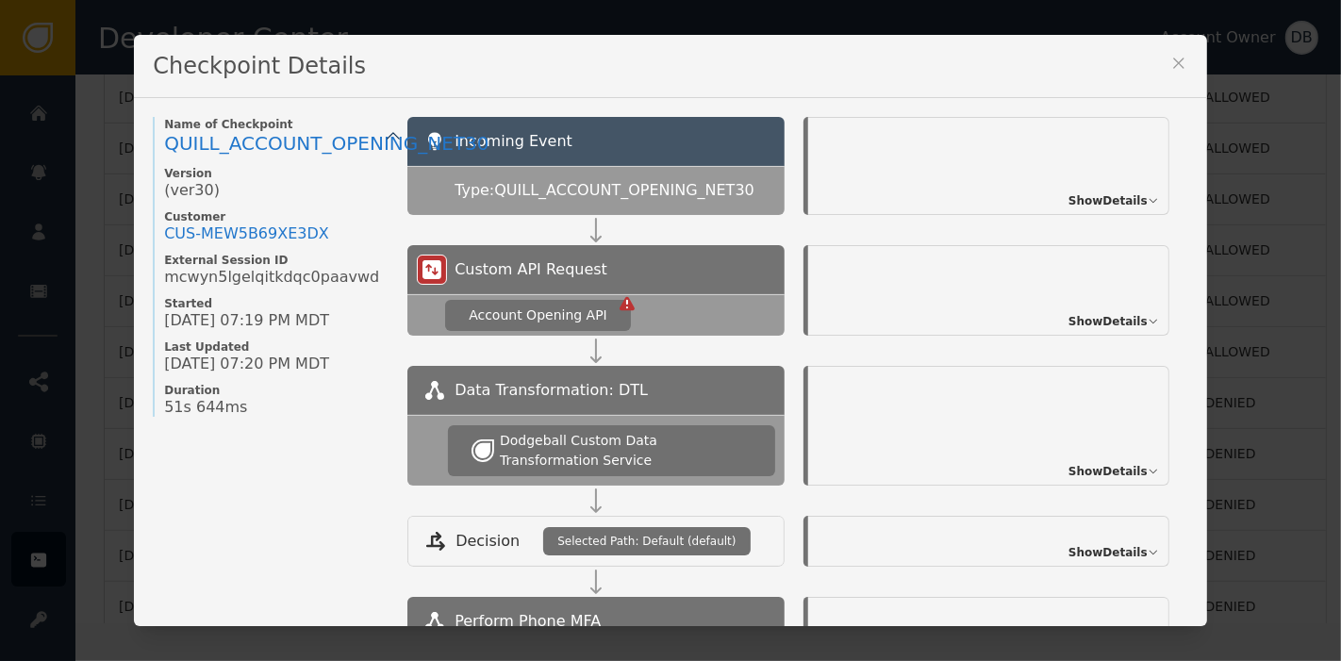
click at [1170, 62] on icon at bounding box center [1178, 63] width 19 height 19
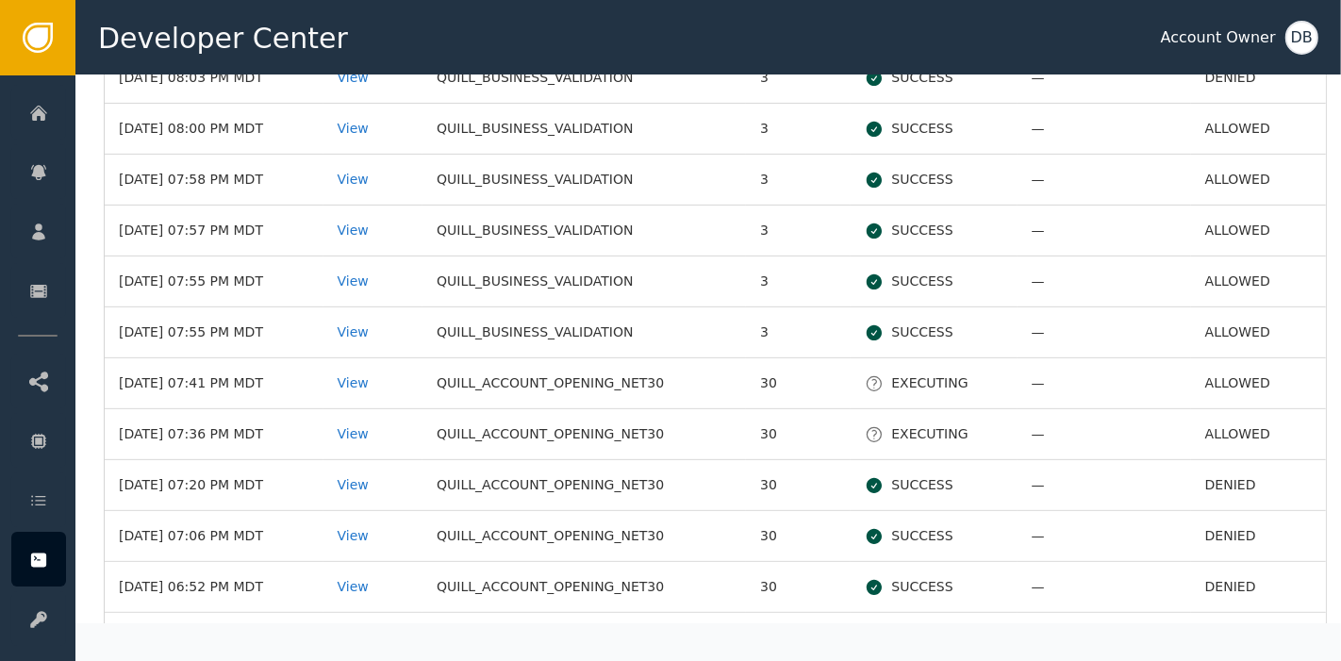
scroll to position [419, 0]
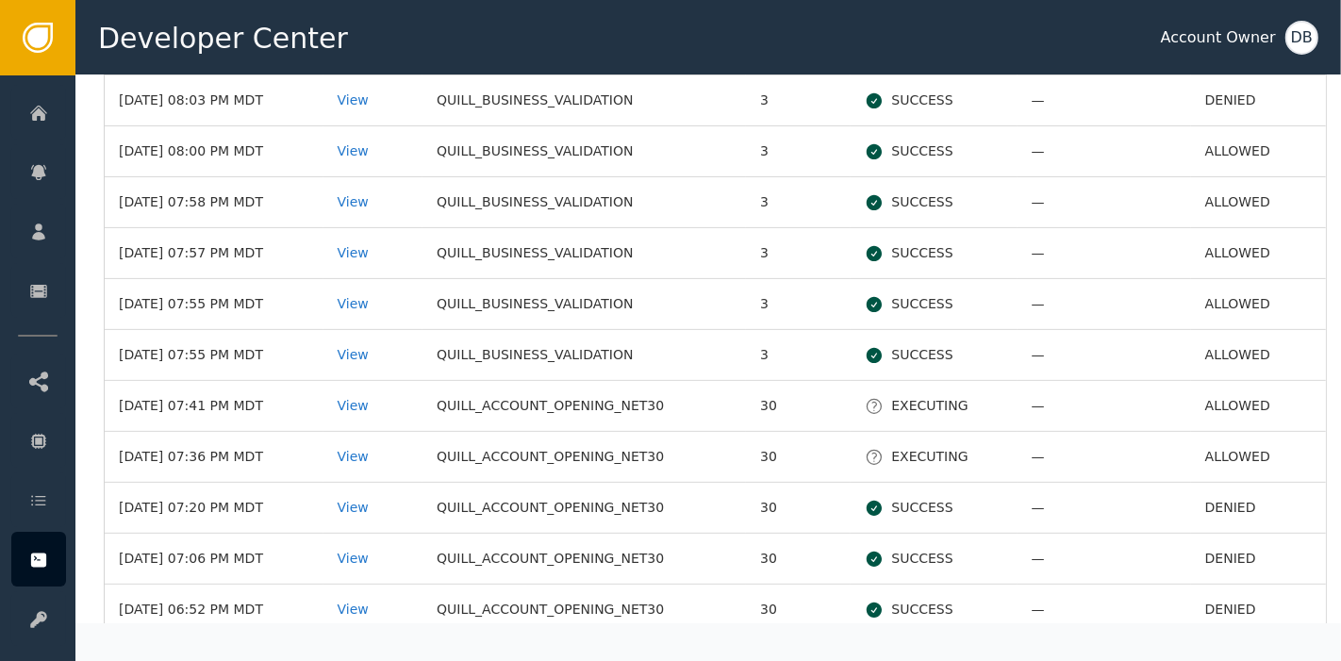
click at [382, 137] on td "View" at bounding box center [373, 151] width 100 height 51
click at [382, 144] on div "View" at bounding box center [374, 151] width 72 height 20
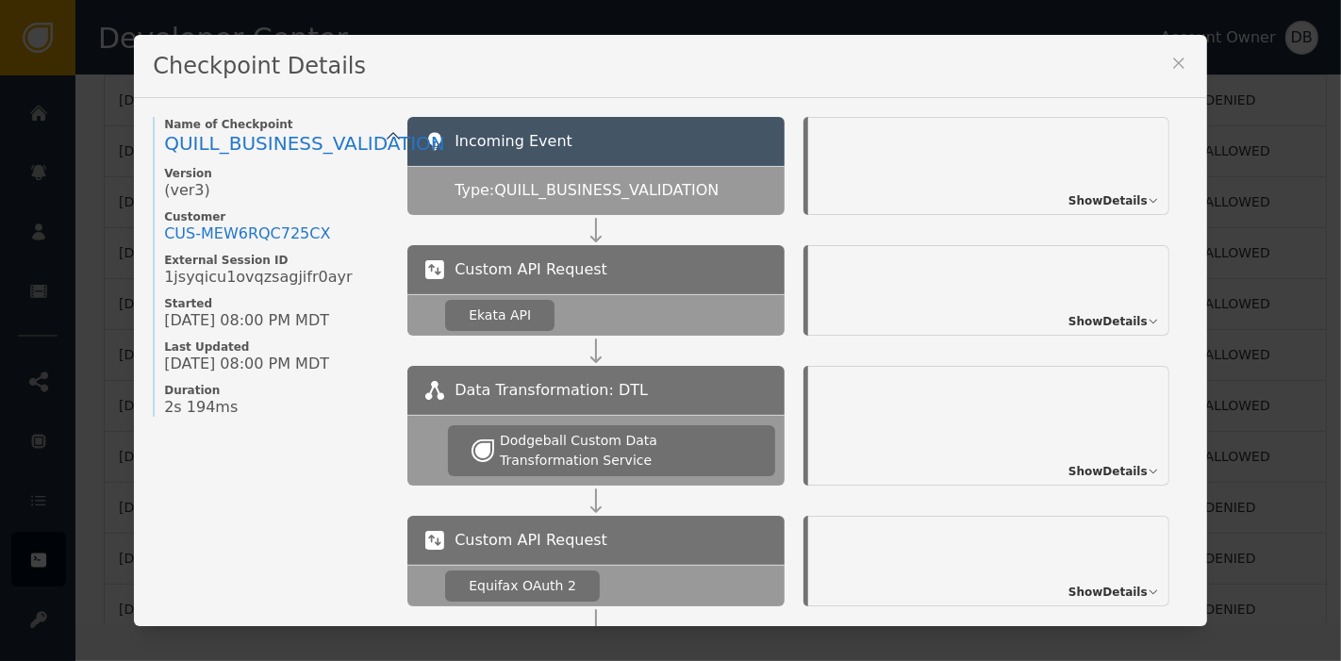
click at [1077, 348] on div "Custom API Request Ekata API Show Details" at bounding box center [797, 305] width 781 height 121
click at [1087, 325] on span "Show Details" at bounding box center [1108, 321] width 79 height 17
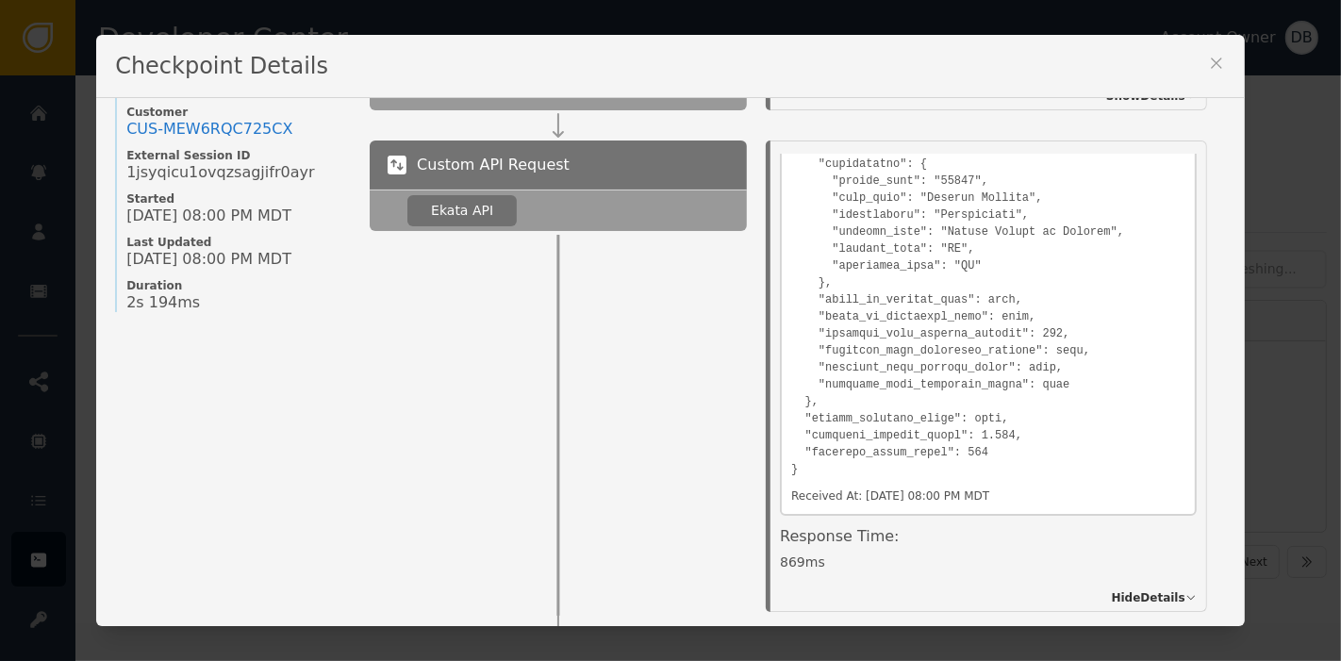
scroll to position [0, 0]
click at [1188, 56] on div "Checkpoint Details" at bounding box center [670, 66] width 1149 height 63
click at [1207, 66] on icon at bounding box center [1216, 63] width 19 height 19
